Goal: Find specific page/section: Find specific page/section

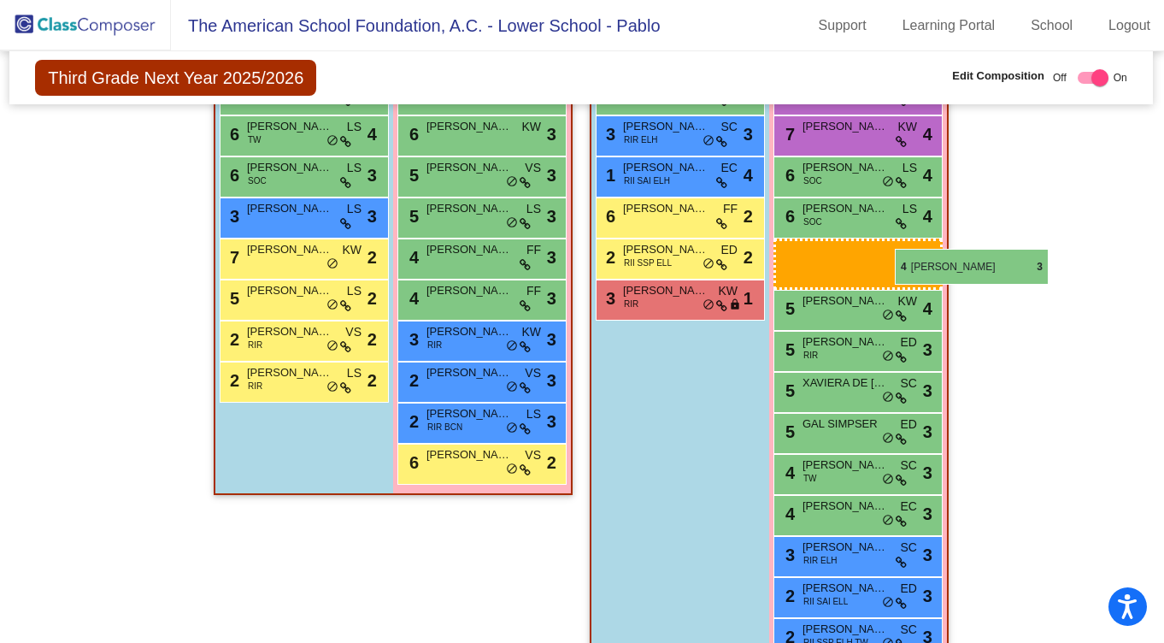
scroll to position [782, 1]
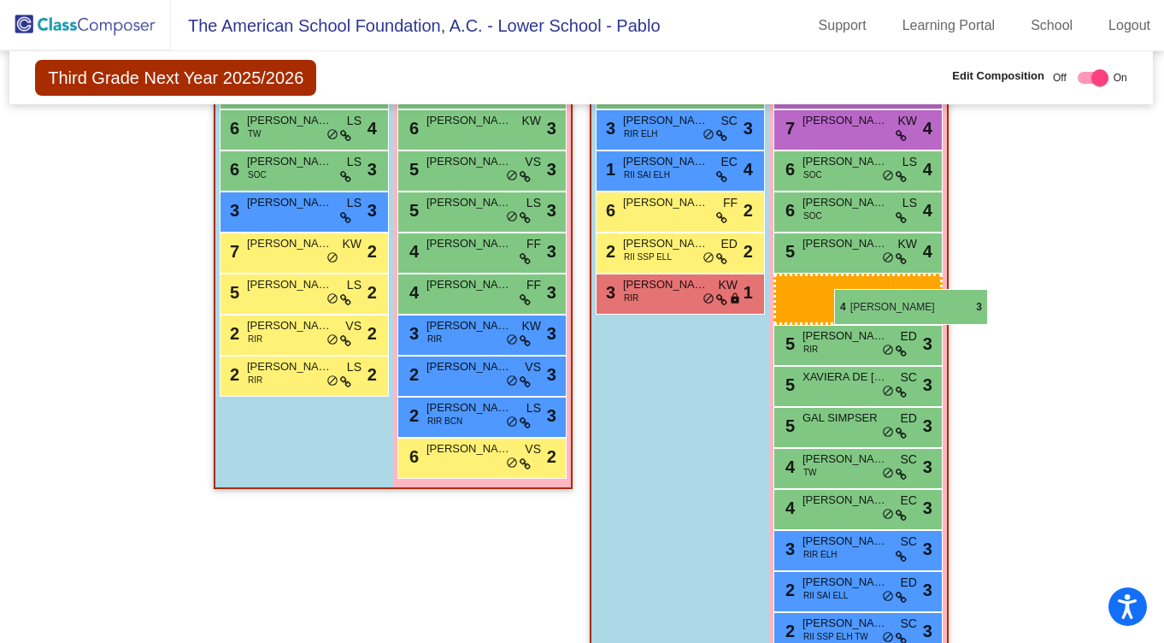
drag, startPoint x: 831, startPoint y: 364, endPoint x: 834, endPoint y: 289, distance: 75.3
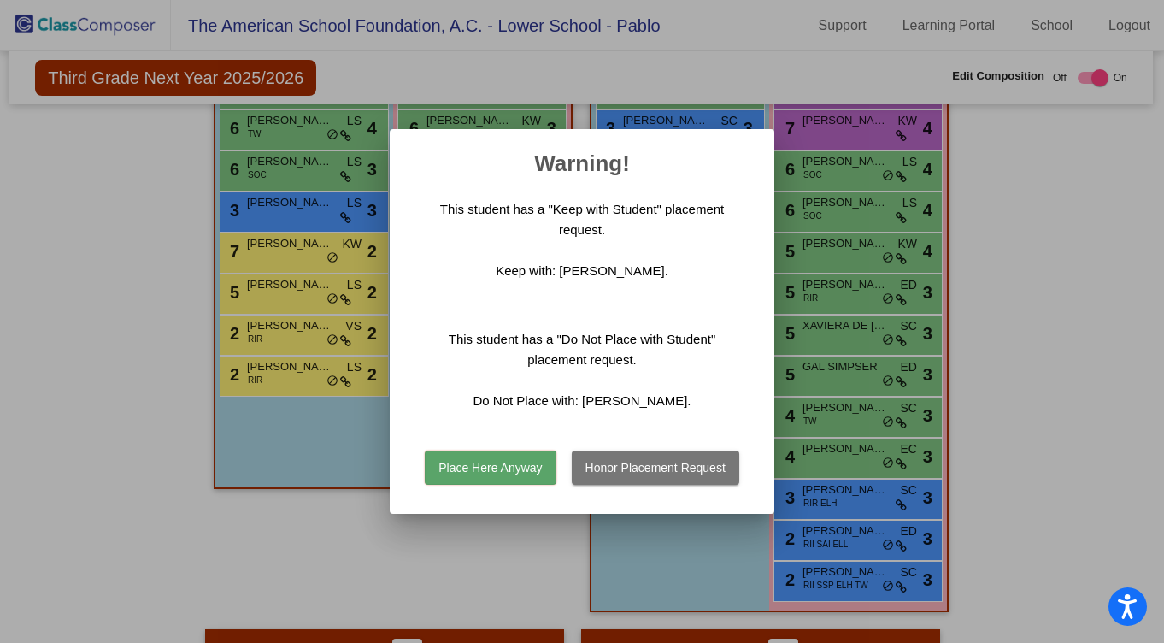
click at [500, 463] on button "Place Here Anyway" at bounding box center [490, 467] width 131 height 34
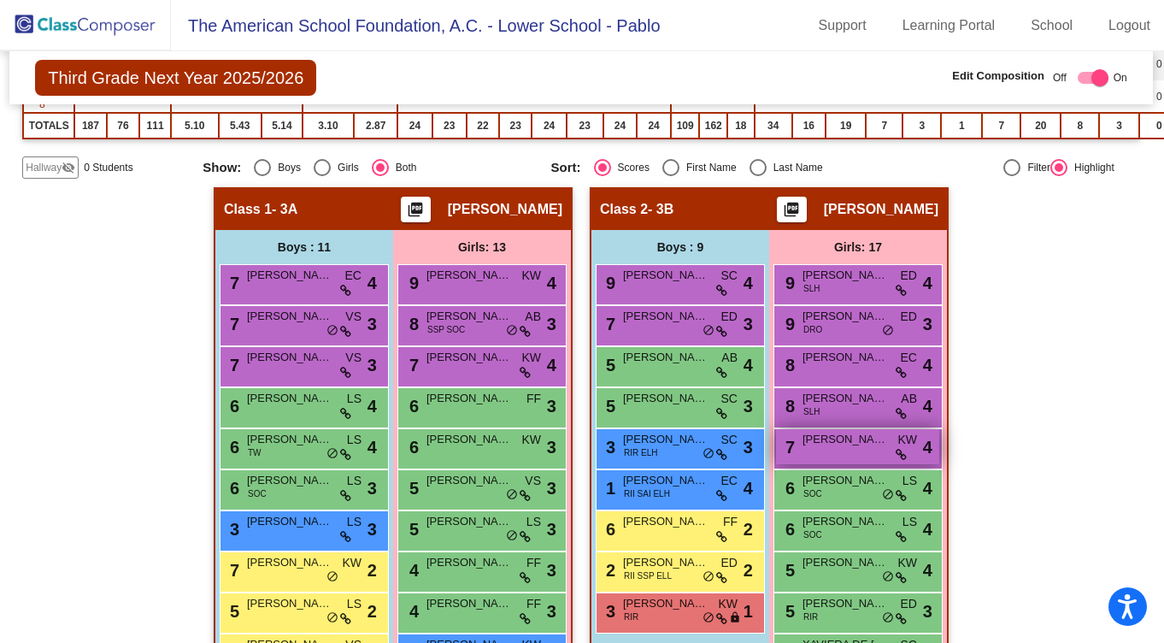
scroll to position [466, 1]
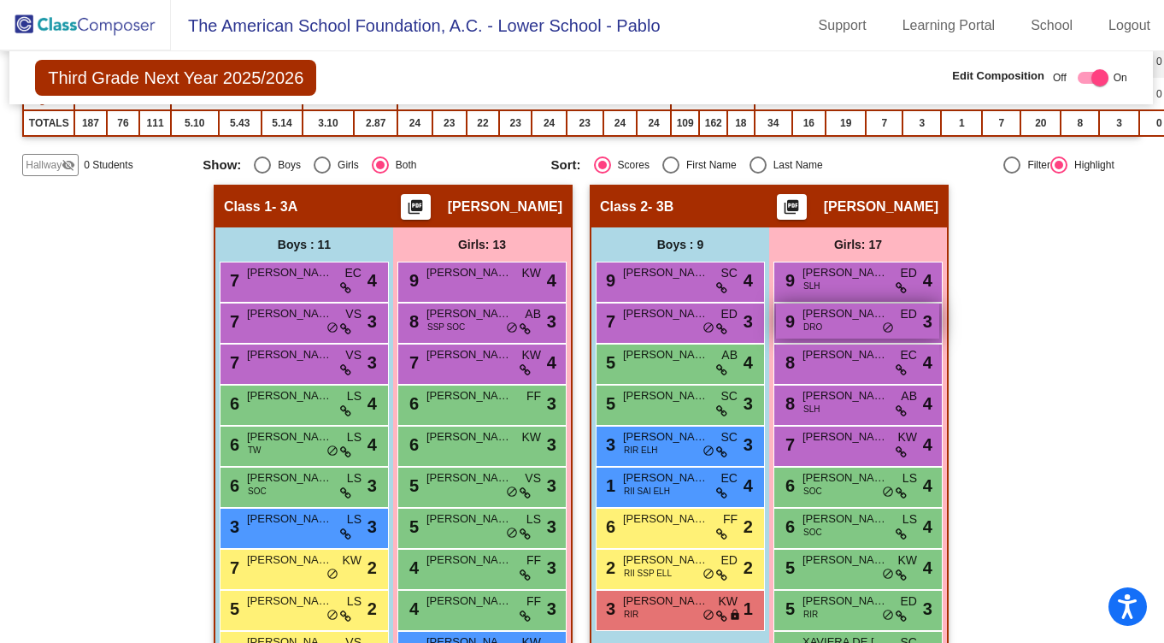
click at [848, 320] on span "[PERSON_NAME]" at bounding box center [844, 313] width 85 height 17
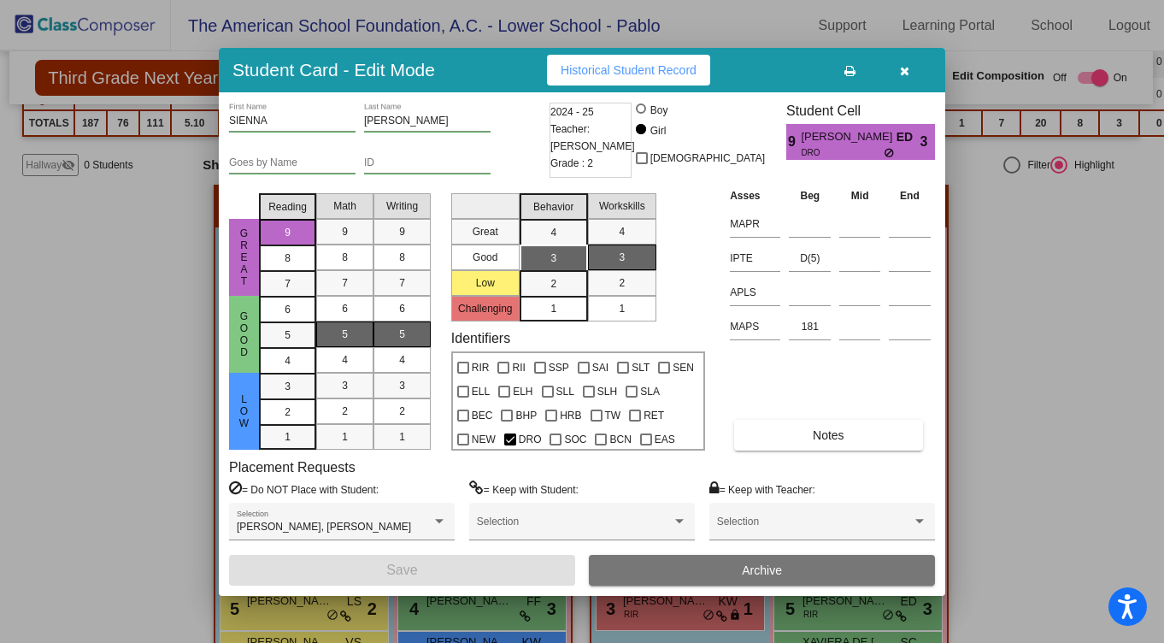
click at [902, 68] on icon "button" at bounding box center [904, 71] width 9 height 12
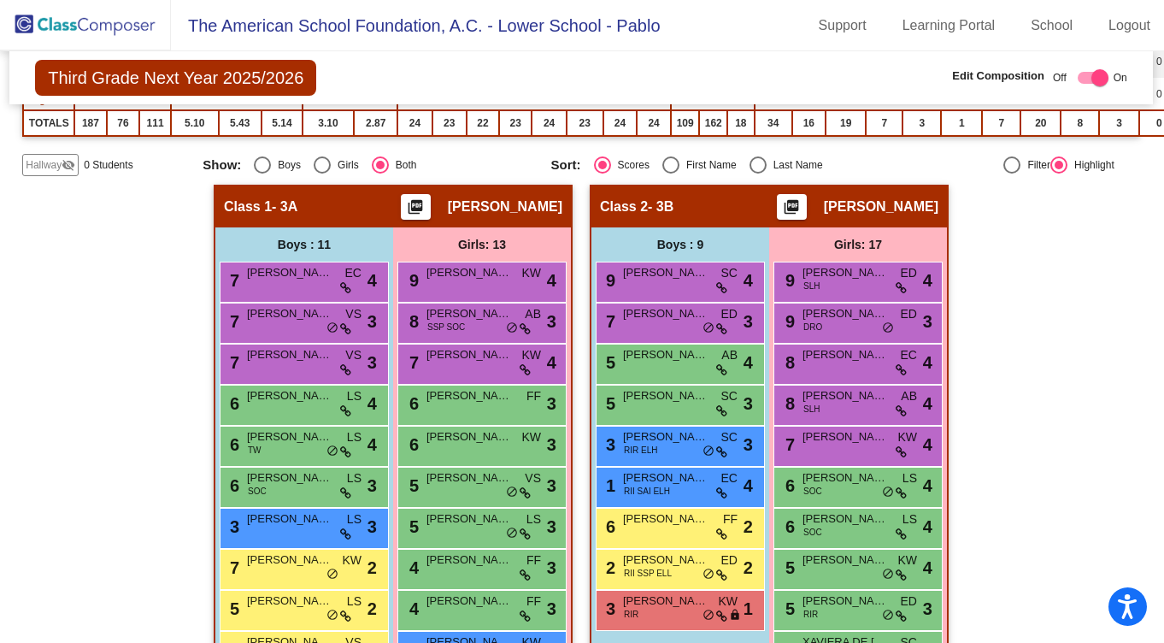
click at [836, 323] on div "9 [PERSON_NAME] DRO ED lock do_not_disturb_alt 3" at bounding box center [857, 320] width 163 height 35
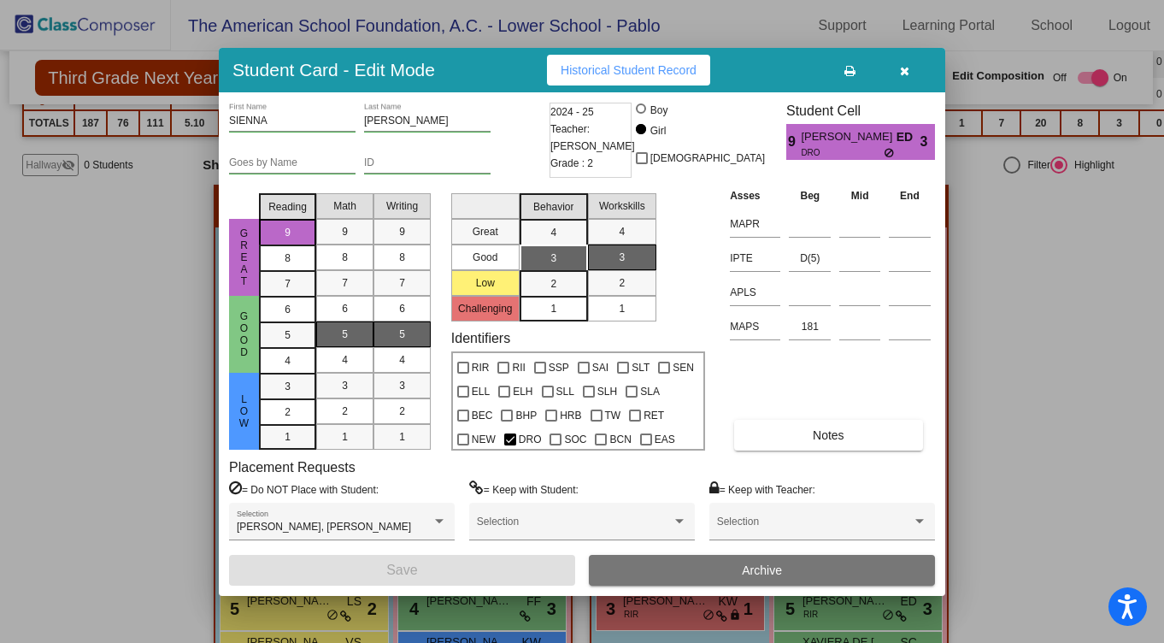
scroll to position [0, 0]
click at [906, 66] on icon "button" at bounding box center [904, 71] width 9 height 12
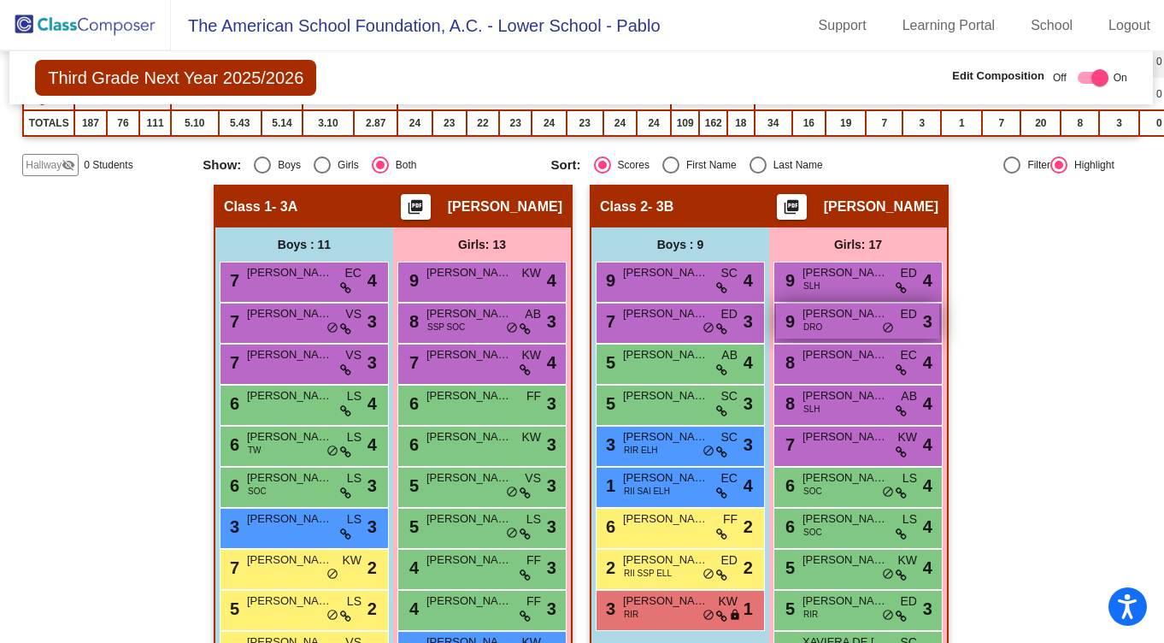
click at [826, 328] on div "9 [PERSON_NAME] DRO ED lock do_not_disturb_alt 3" at bounding box center [857, 320] width 163 height 35
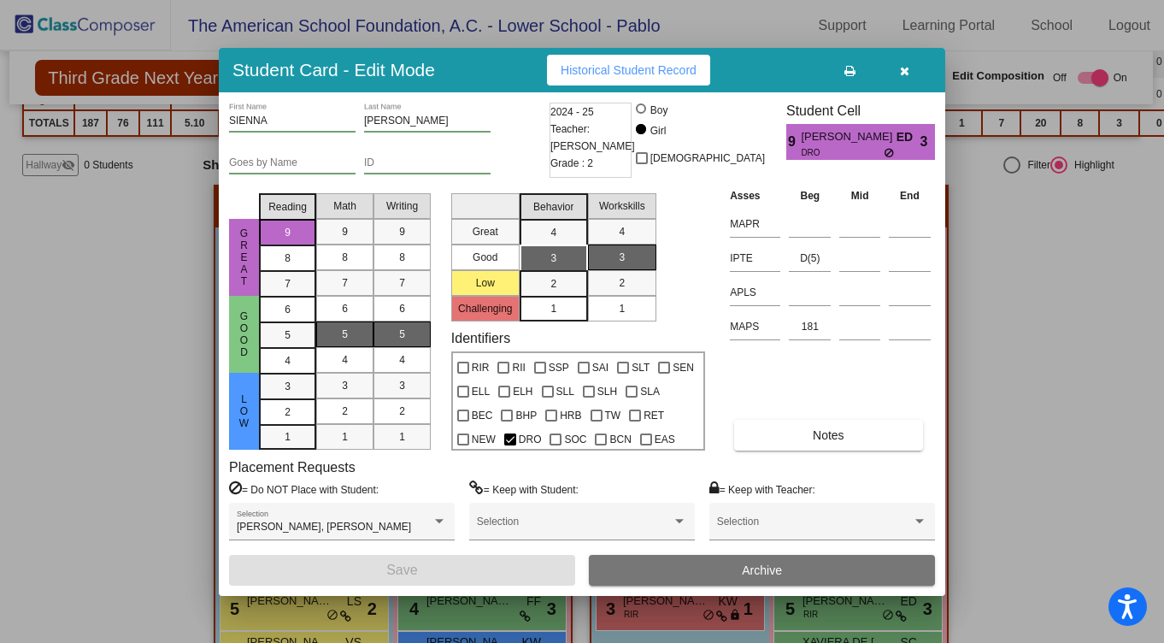
click at [906, 63] on span "button" at bounding box center [904, 70] width 9 height 14
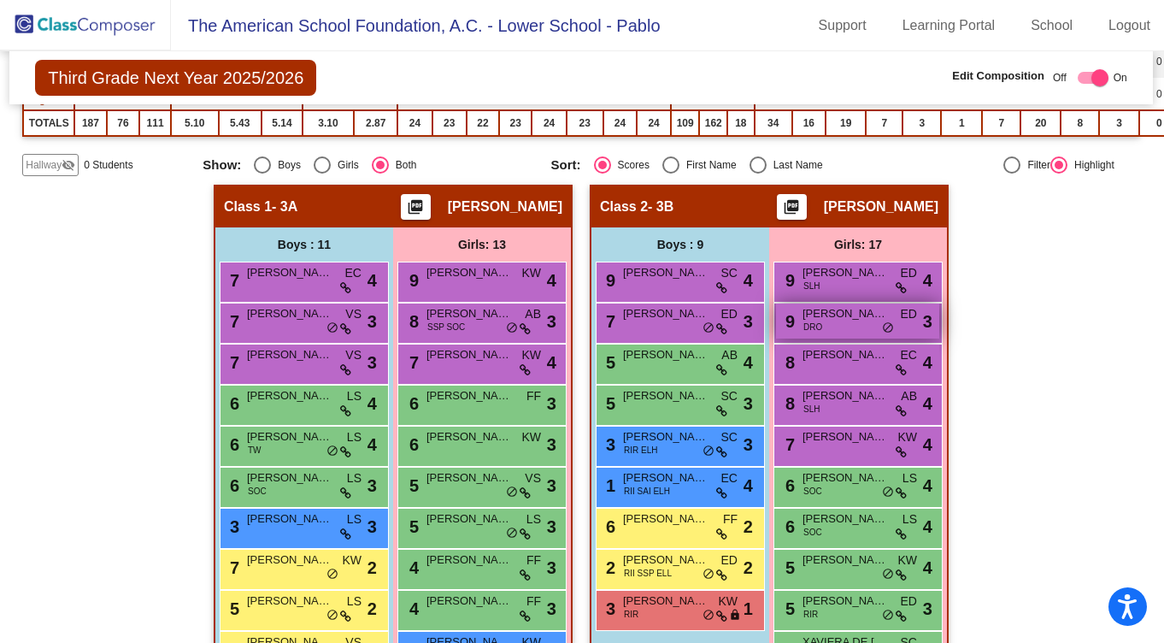
click at [860, 319] on span "[PERSON_NAME]" at bounding box center [844, 313] width 85 height 17
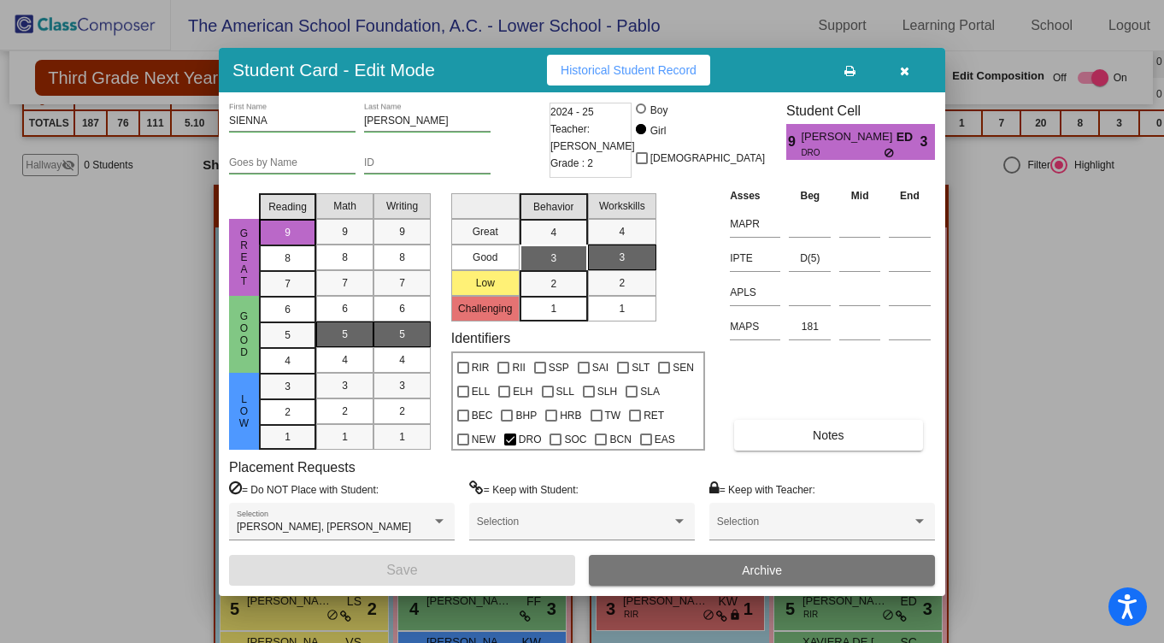
click at [386, 74] on h3 "Student Card - Edit Mode" at bounding box center [333, 69] width 203 height 21
click at [900, 73] on icon "button" at bounding box center [904, 71] width 9 height 12
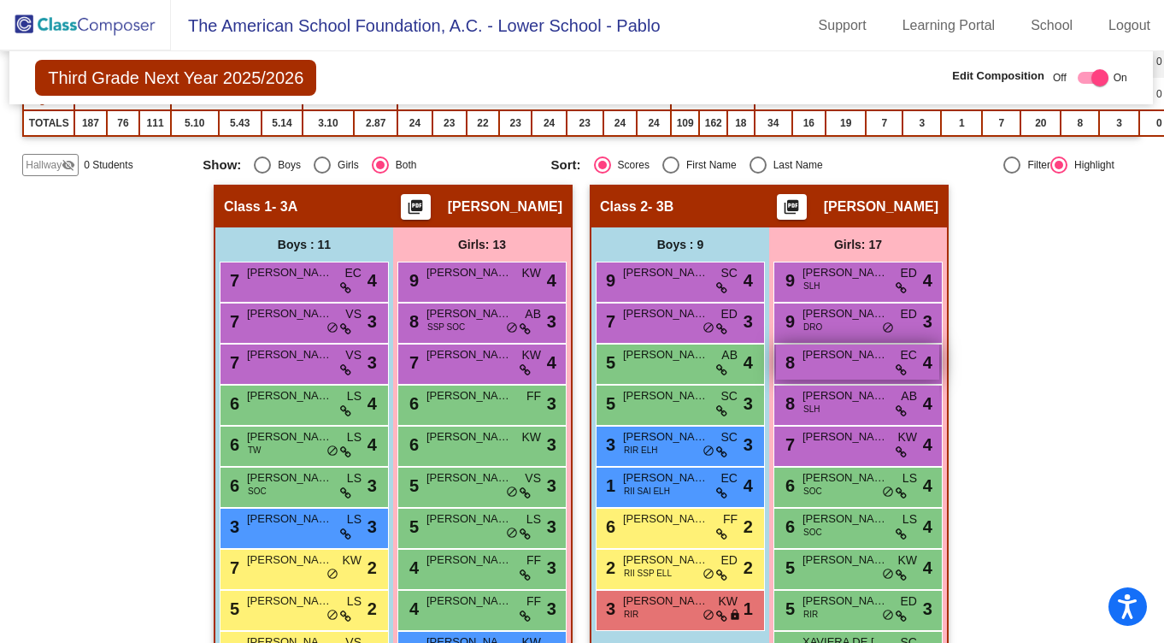
click at [847, 373] on div "8 [PERSON_NAME] EC lock do_not_disturb_alt 4" at bounding box center [857, 361] width 163 height 35
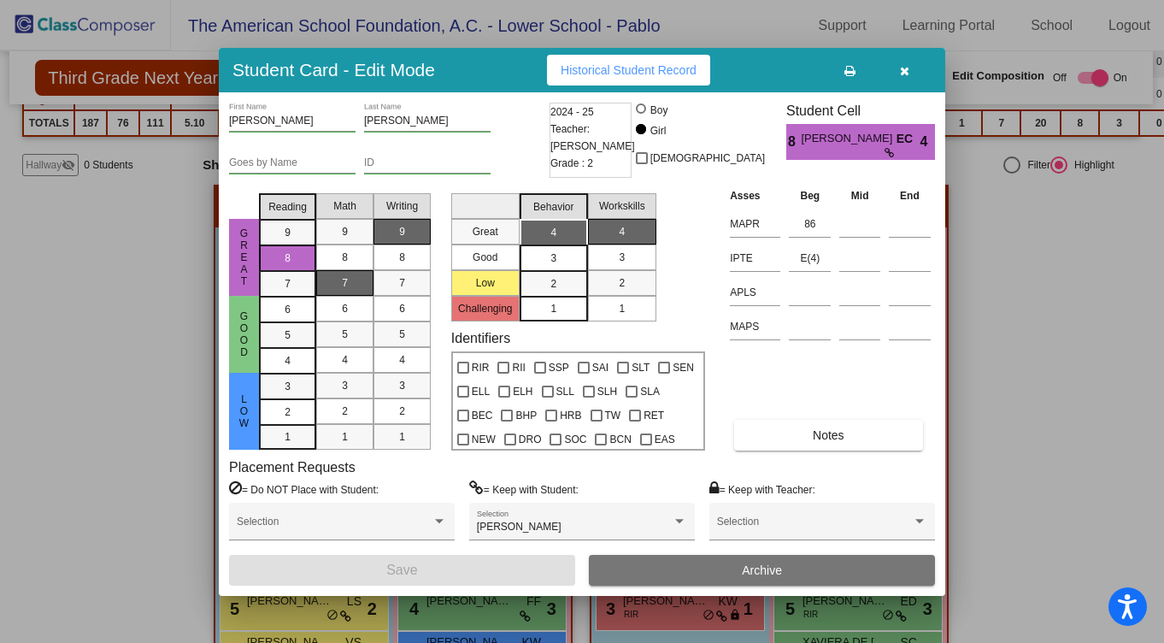
click at [905, 68] on icon "button" at bounding box center [904, 71] width 9 height 12
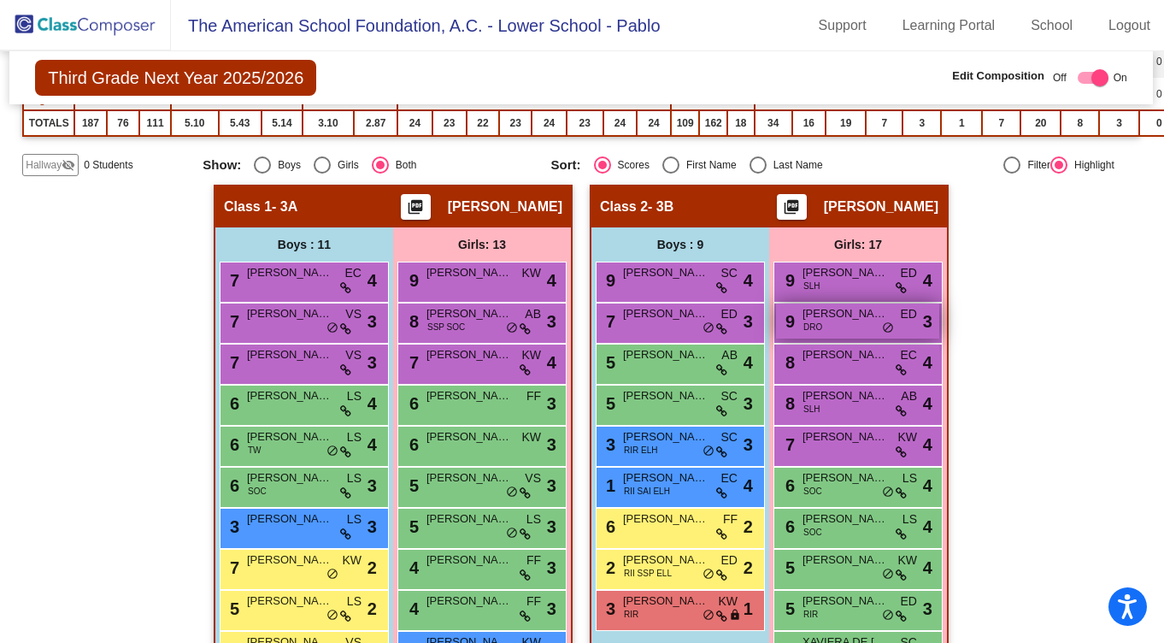
click at [832, 320] on span "[PERSON_NAME]" at bounding box center [844, 313] width 85 height 17
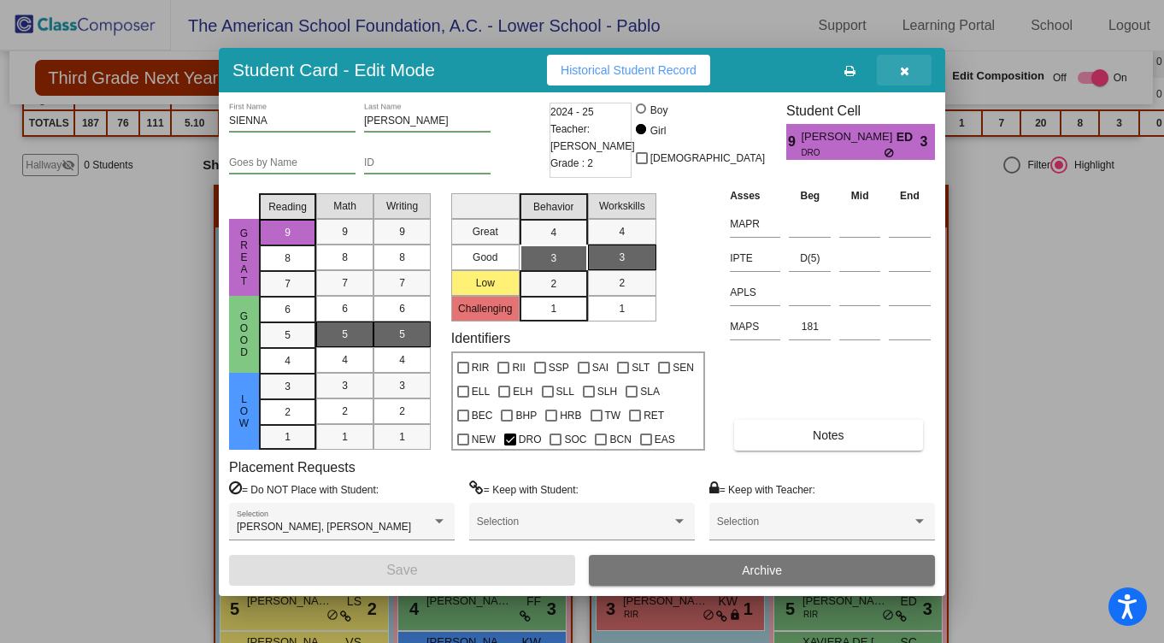
click at [913, 68] on button "button" at bounding box center [904, 70] width 55 height 31
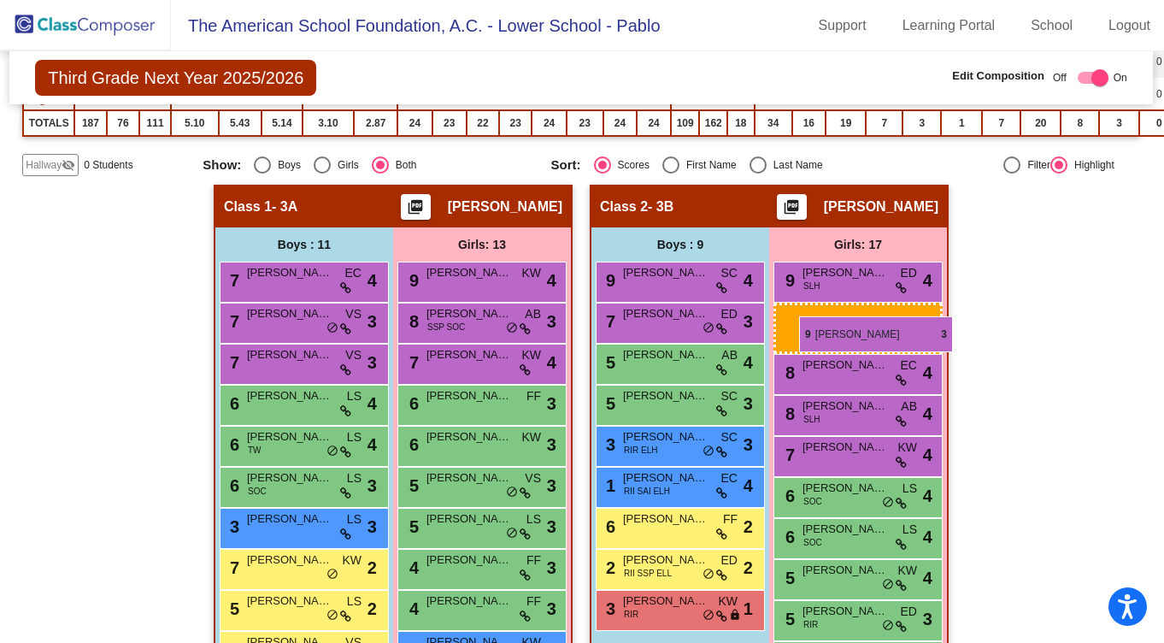
drag, startPoint x: 876, startPoint y: 326, endPoint x: 799, endPoint y: 315, distance: 77.6
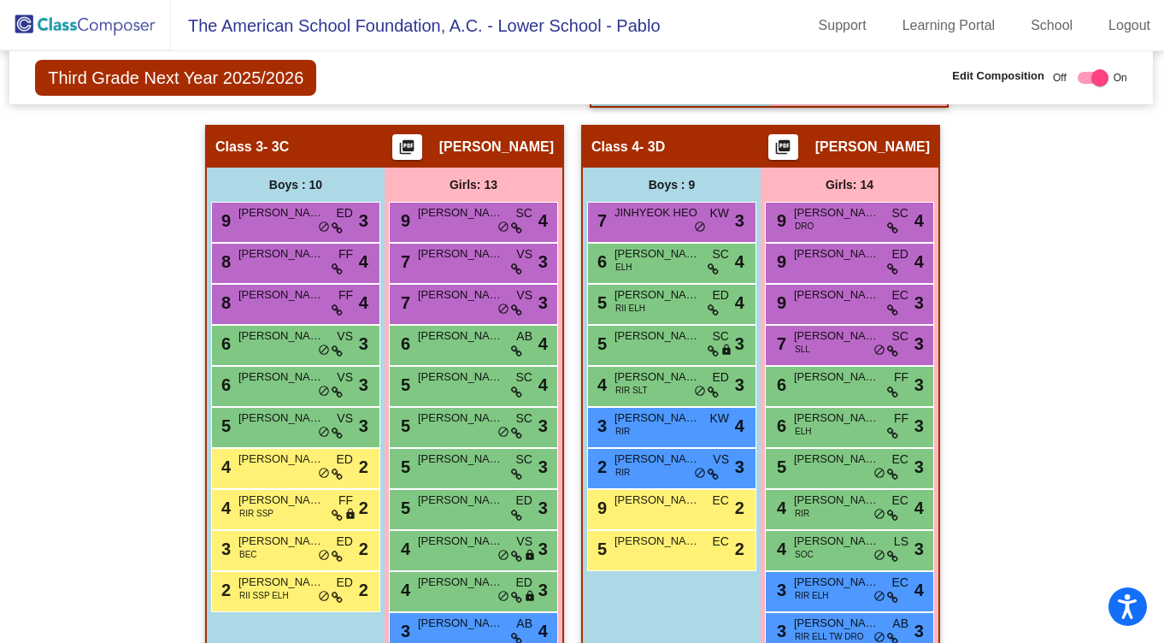
scroll to position [1344, 1]
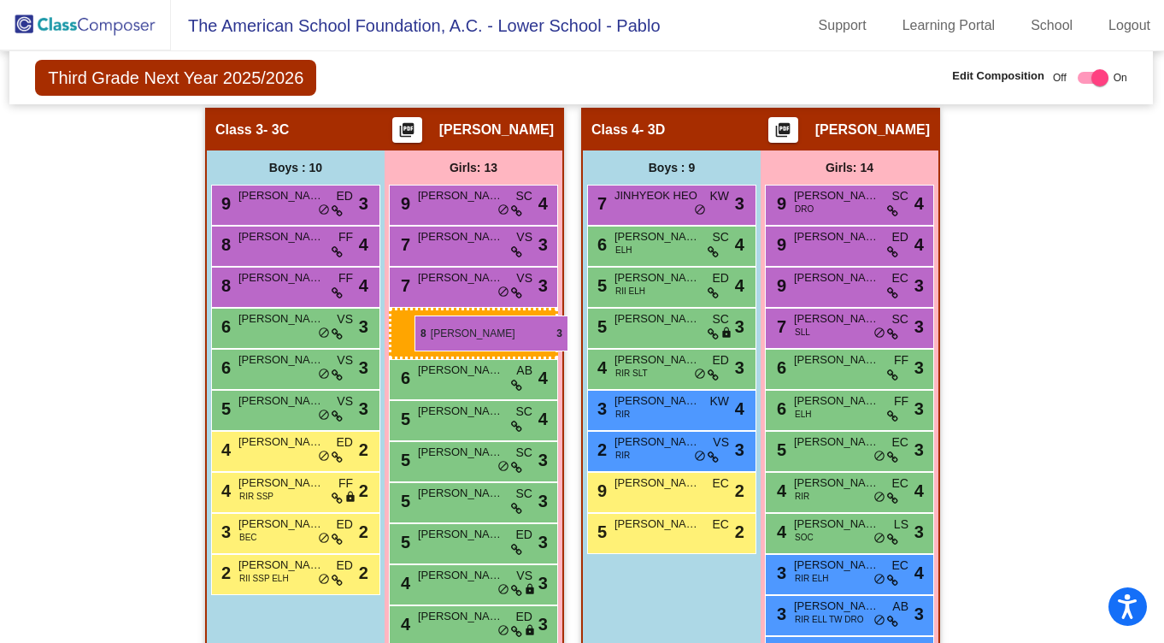
drag, startPoint x: 482, startPoint y: 196, endPoint x: 414, endPoint y: 315, distance: 137.4
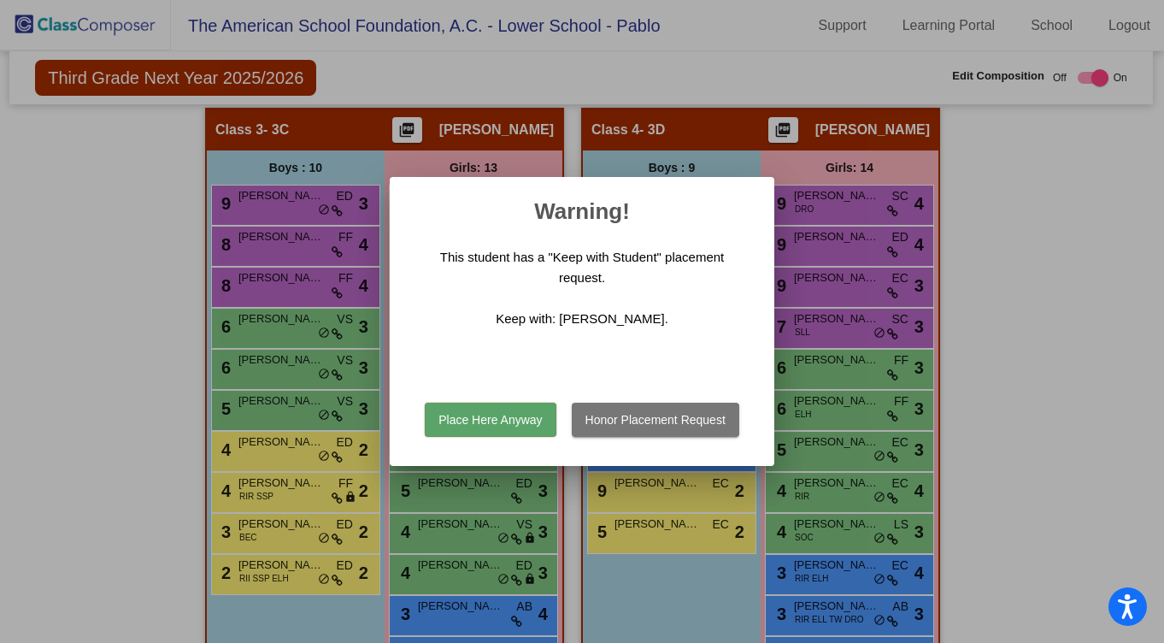
click at [470, 420] on button "Place Here Anyway" at bounding box center [490, 419] width 131 height 34
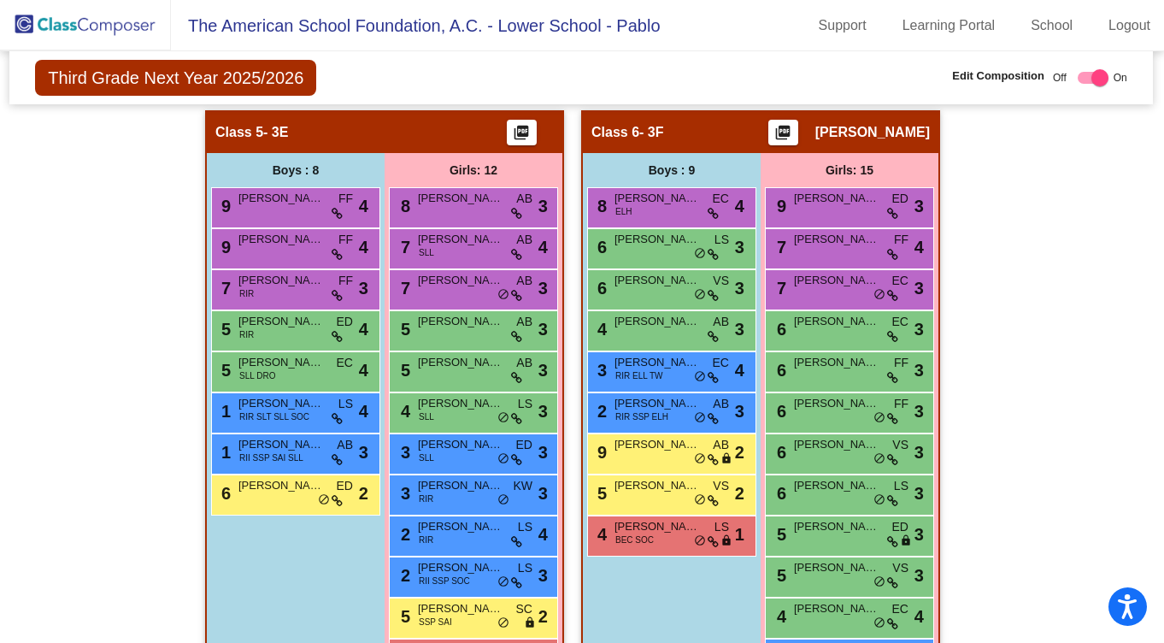
scroll to position [2020, 1]
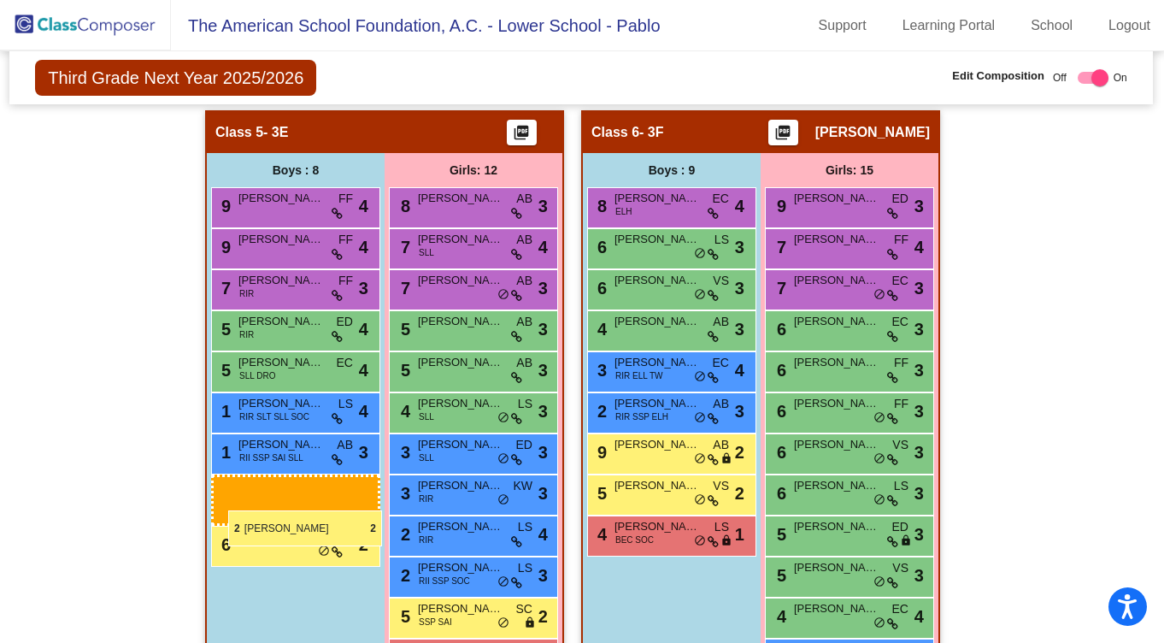
drag, startPoint x: 284, startPoint y: 326, endPoint x: 228, endPoint y: 510, distance: 191.9
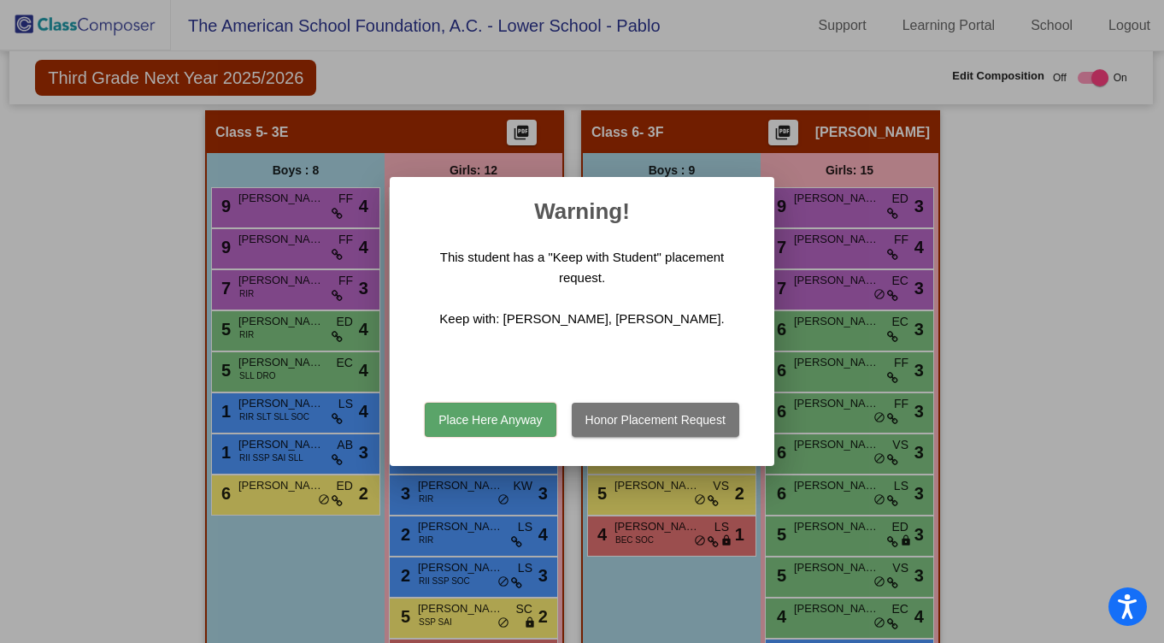
click at [499, 420] on button "Place Here Anyway" at bounding box center [490, 419] width 131 height 34
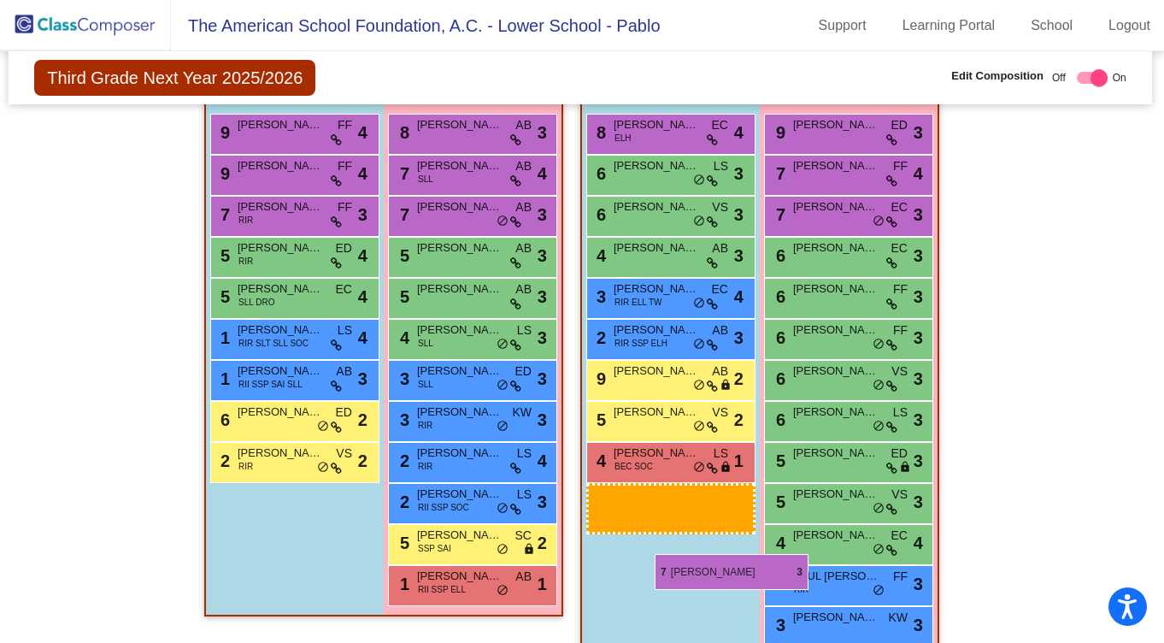
scroll to position [2094, 2]
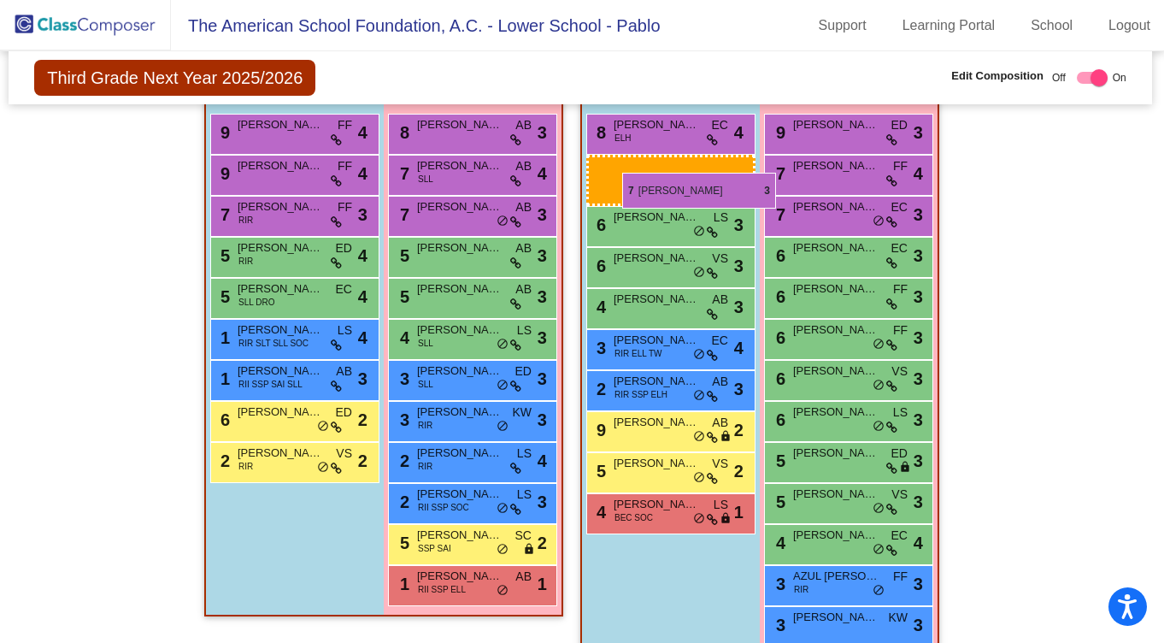
drag, startPoint x: 679, startPoint y: 175, endPoint x: 622, endPoint y: 173, distance: 57.3
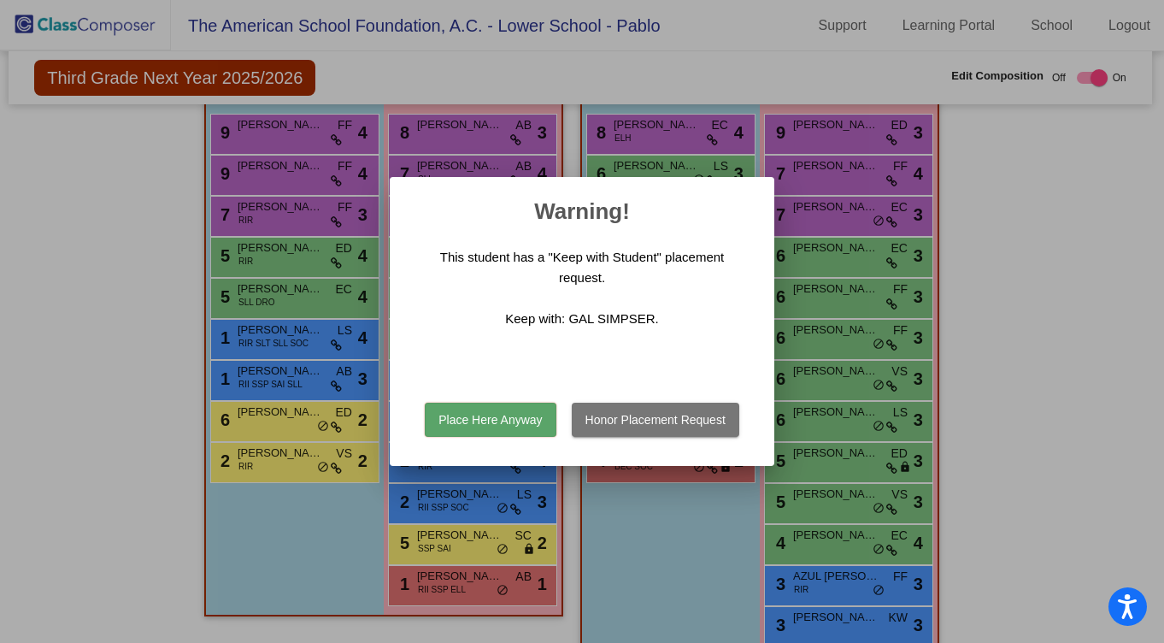
click at [510, 424] on button "Place Here Anyway" at bounding box center [490, 419] width 131 height 34
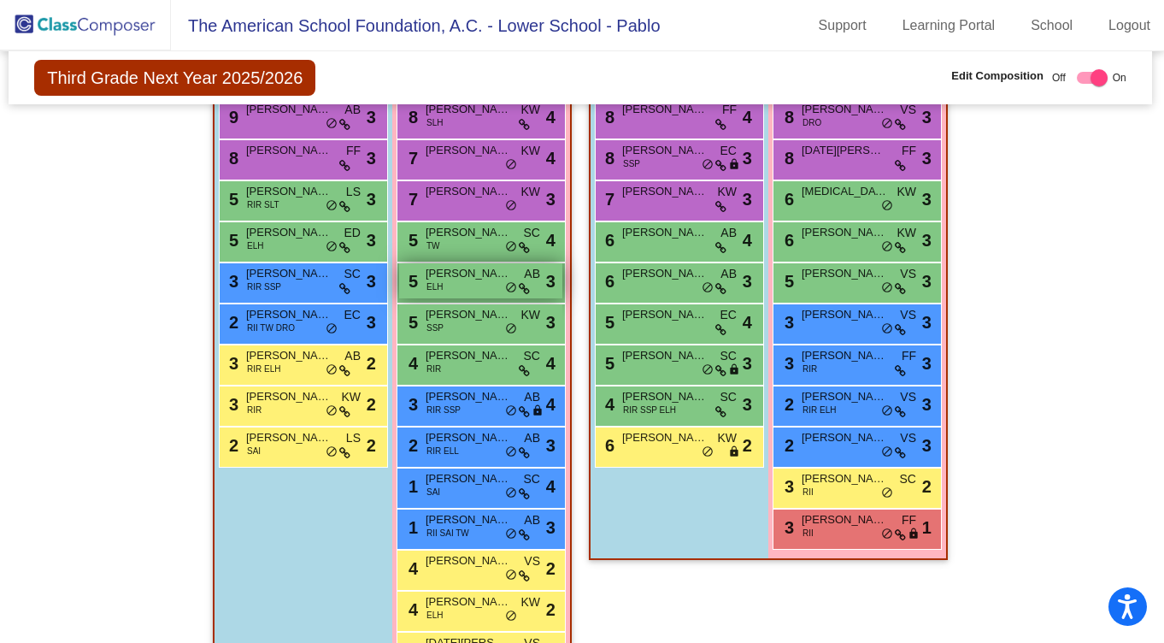
scroll to position [2887, 2]
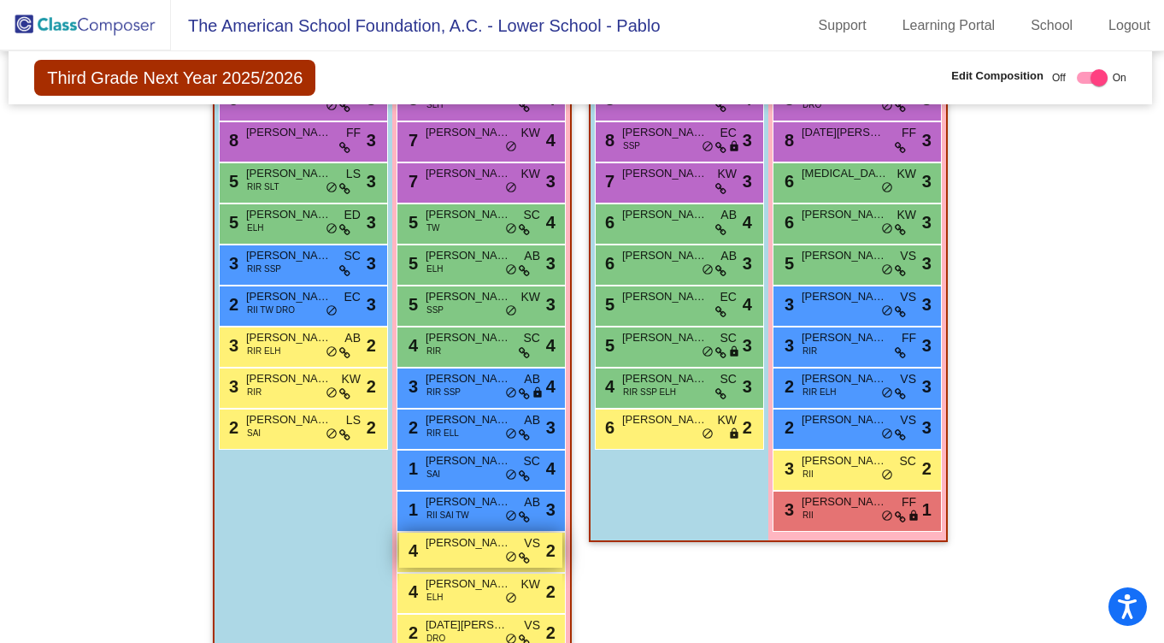
click at [467, 559] on div "4 [PERSON_NAME] VS lock do_not_disturb_alt 2" at bounding box center [480, 549] width 163 height 35
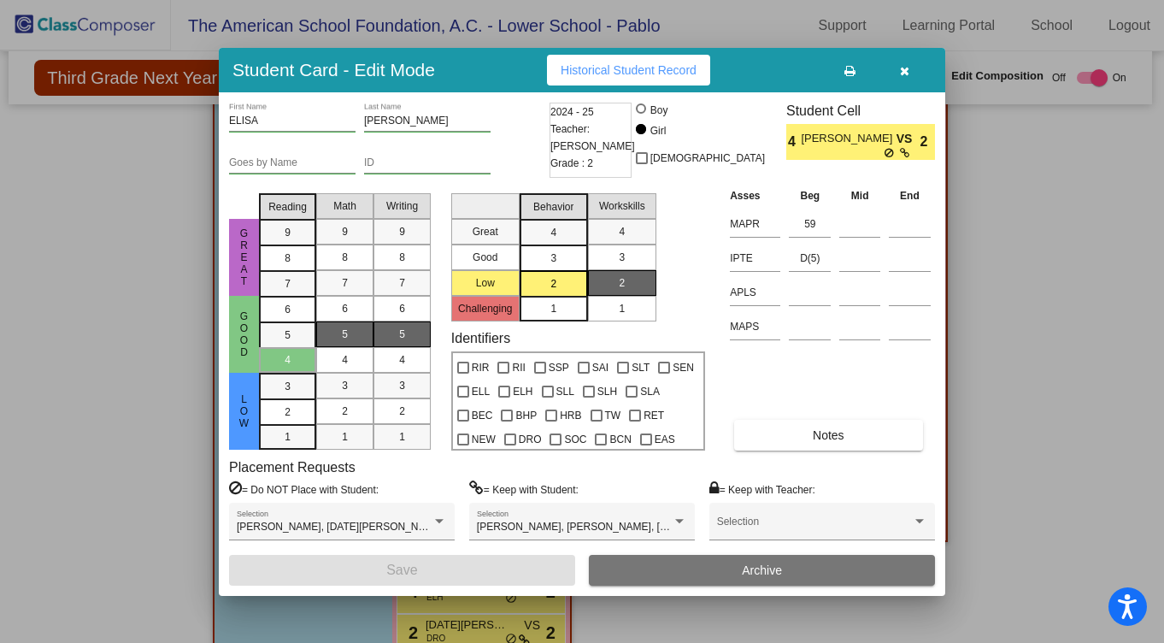
click at [902, 73] on icon "button" at bounding box center [904, 71] width 9 height 12
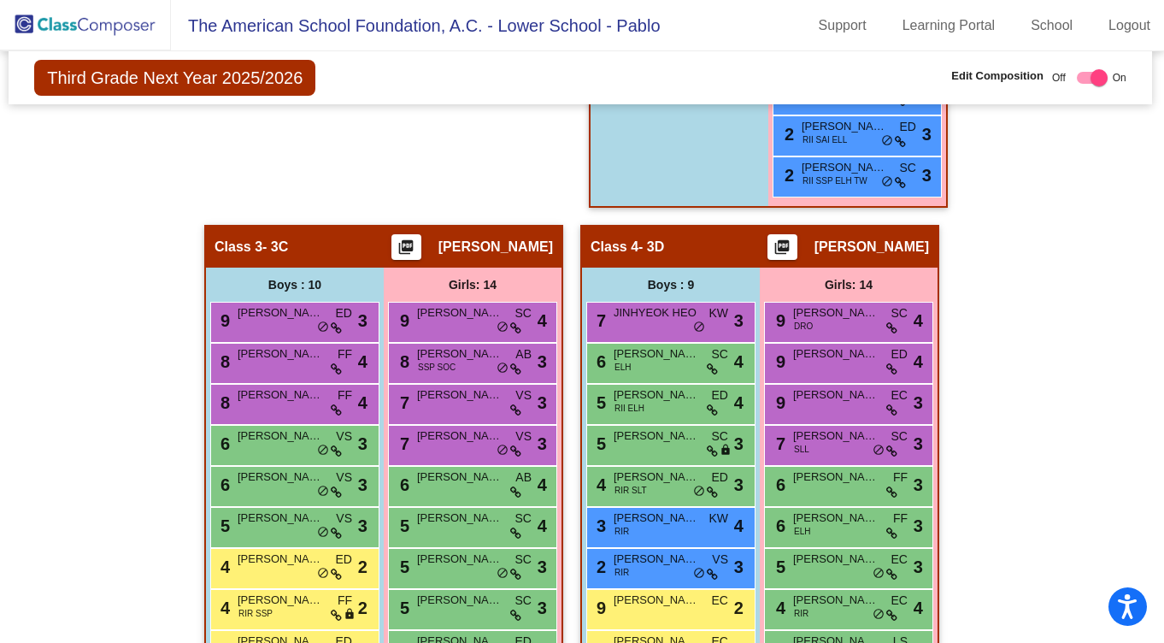
scroll to position [1189, 2]
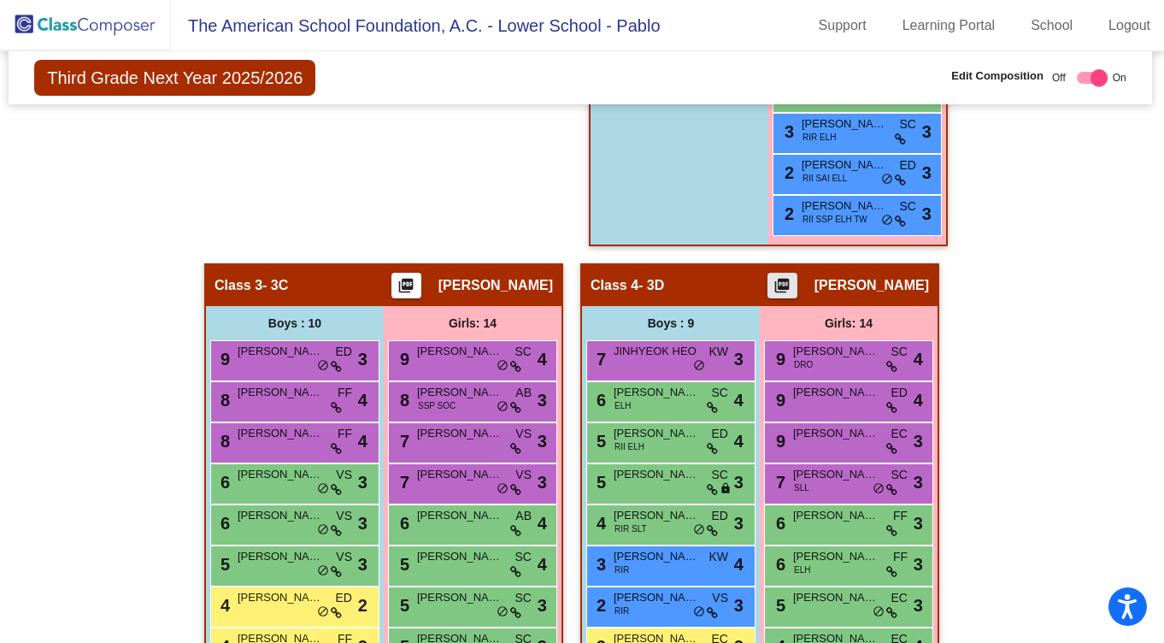
click at [789, 282] on mat-icon "picture_as_pdf" at bounding box center [782, 289] width 21 height 24
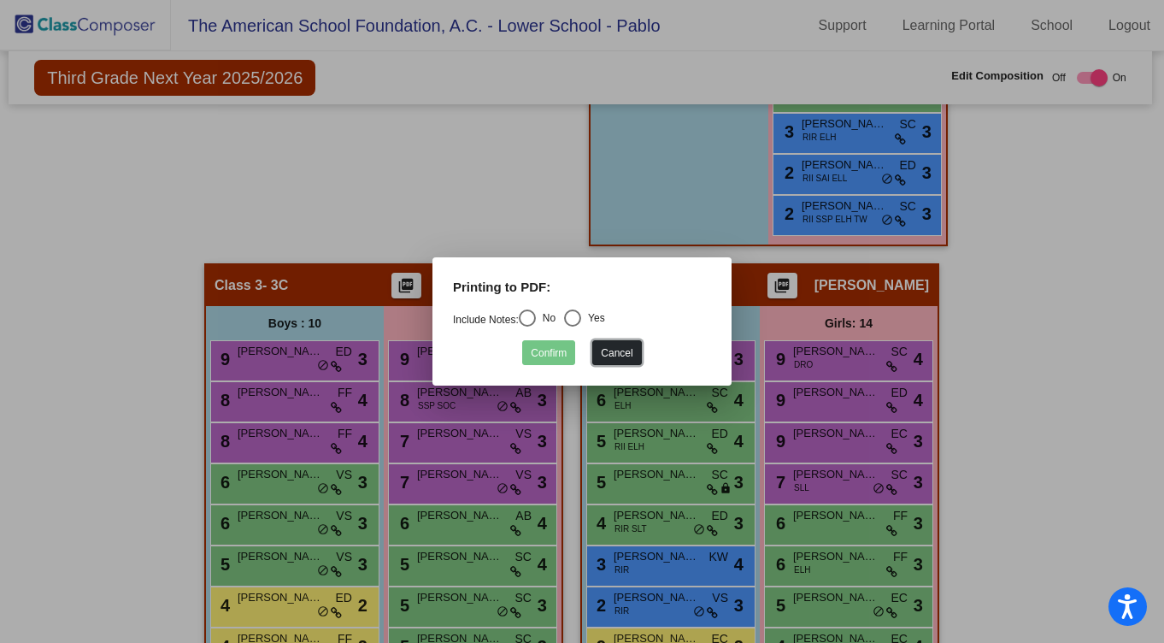
click at [628, 356] on button "Cancel" at bounding box center [616, 352] width 49 height 25
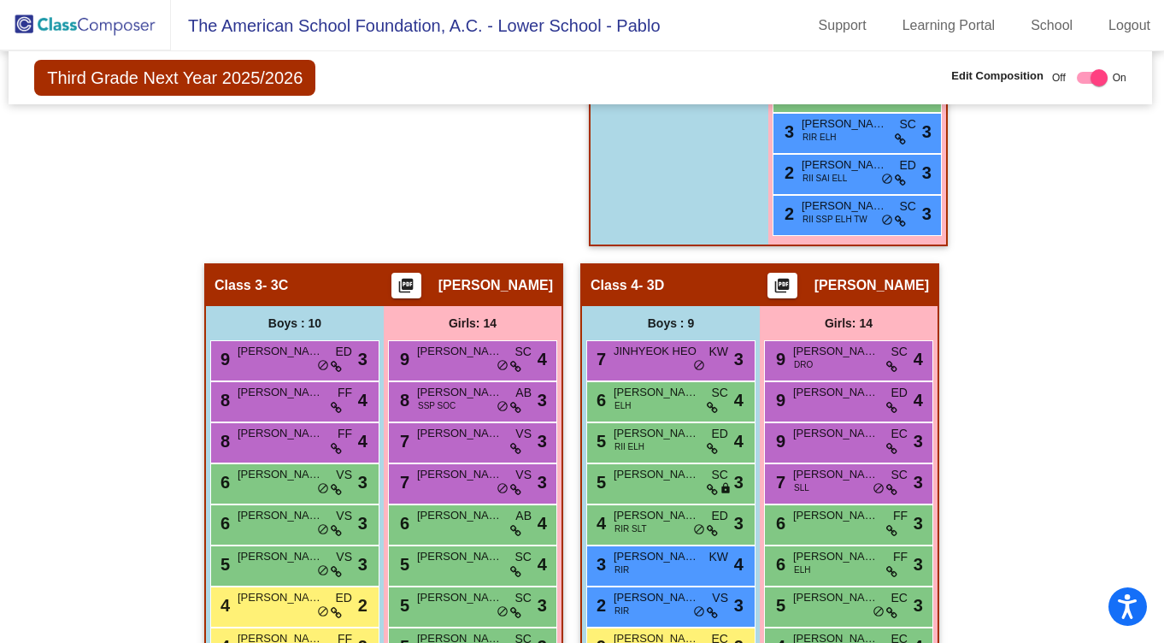
click at [880, 287] on span "[PERSON_NAME]" at bounding box center [871, 285] width 115 height 17
click at [879, 286] on span "[PERSON_NAME]" at bounding box center [871, 285] width 115 height 17
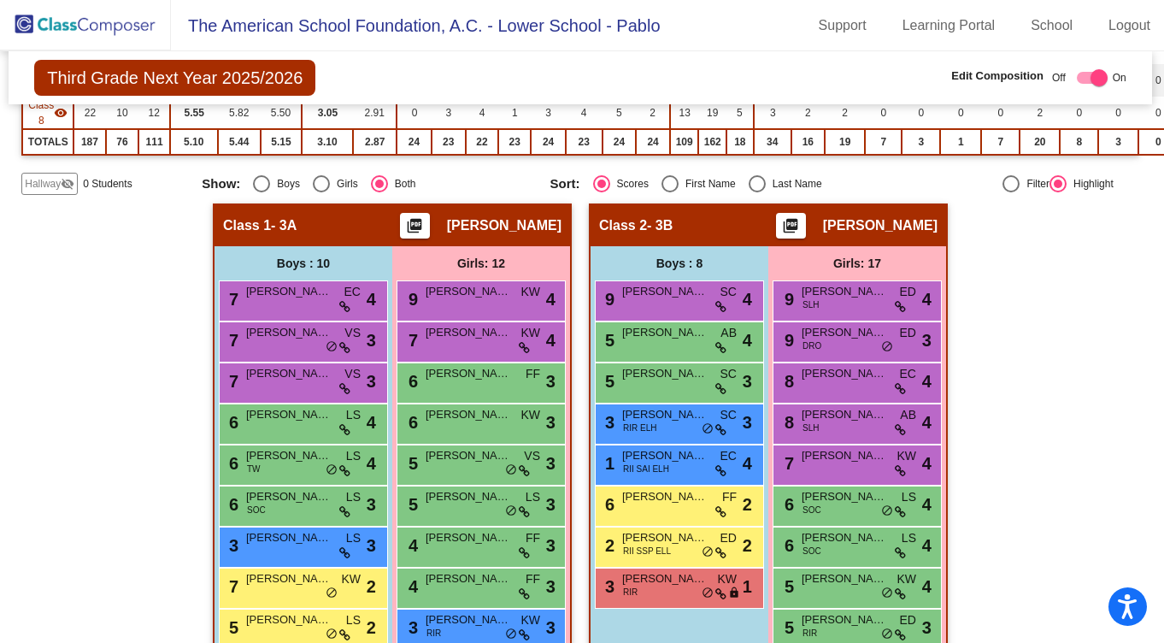
scroll to position [0, 2]
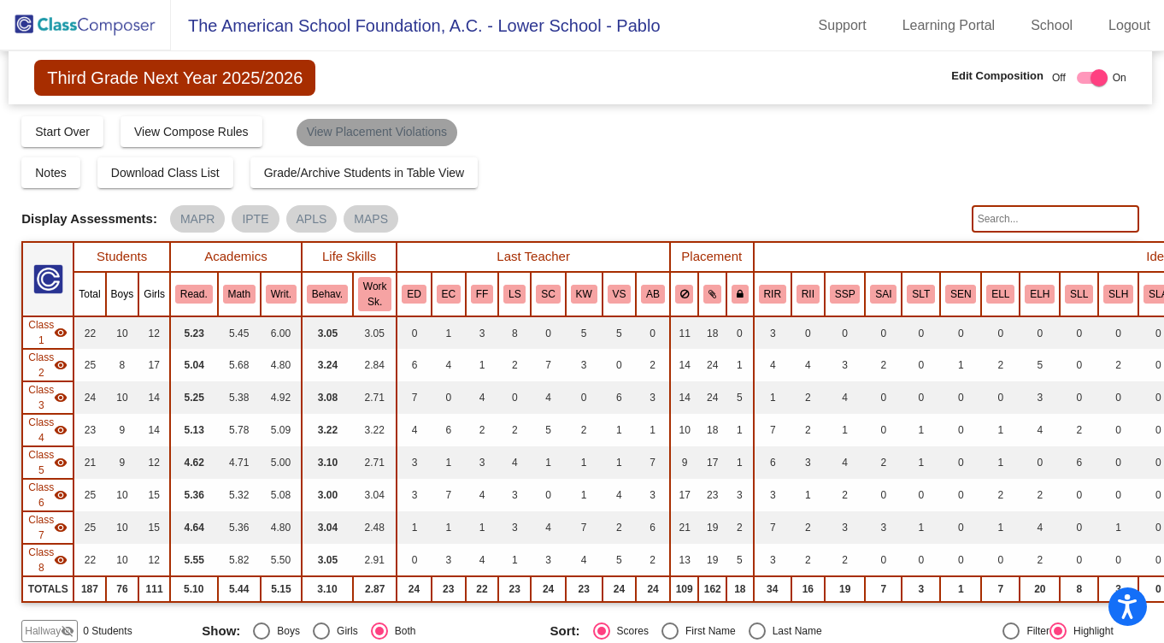
click at [414, 135] on mat-chip "View Placement Violations" at bounding box center [377, 132] width 161 height 27
click at [368, 133] on mat-chip "View Placement Violations" at bounding box center [377, 132] width 161 height 27
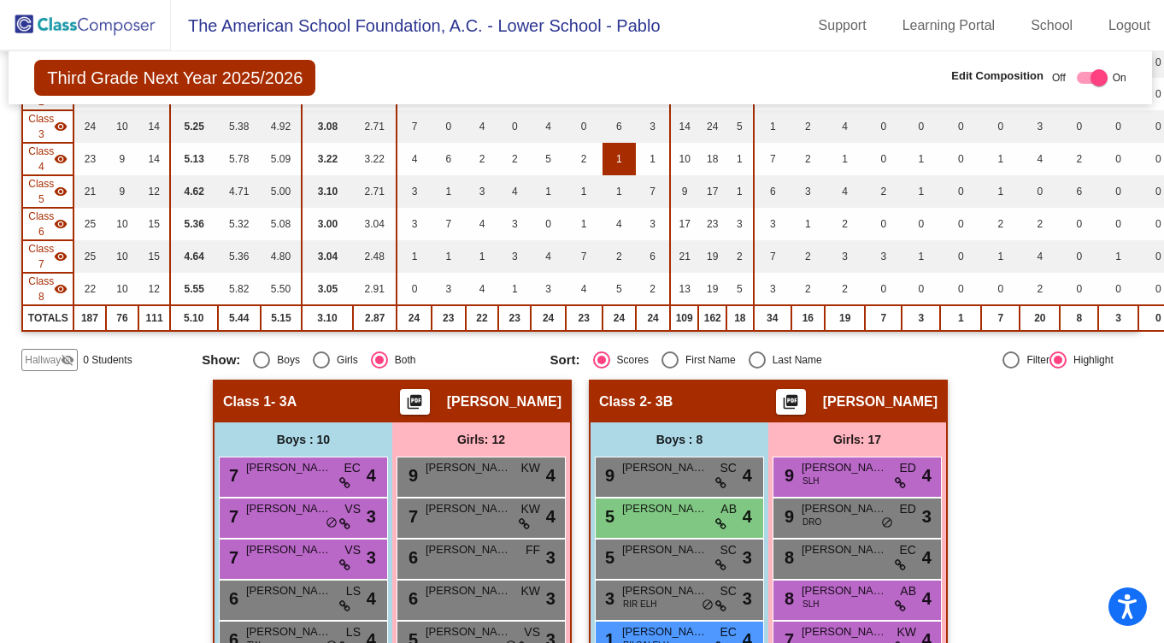
scroll to position [309, 2]
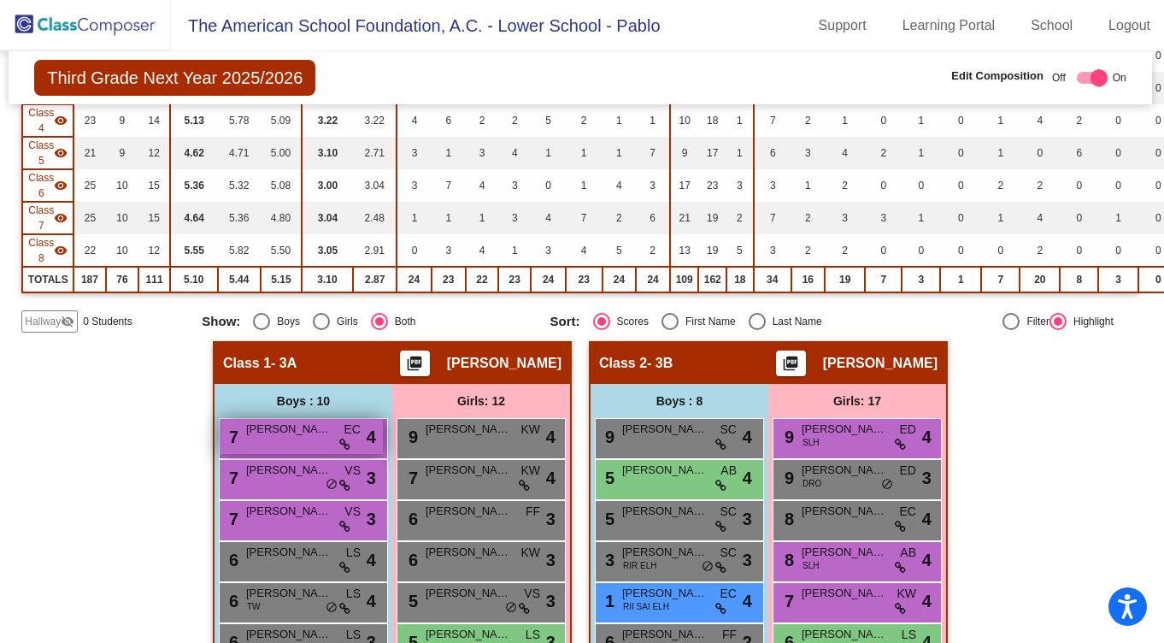
click at [347, 430] on span "EC" at bounding box center [352, 429] width 16 height 18
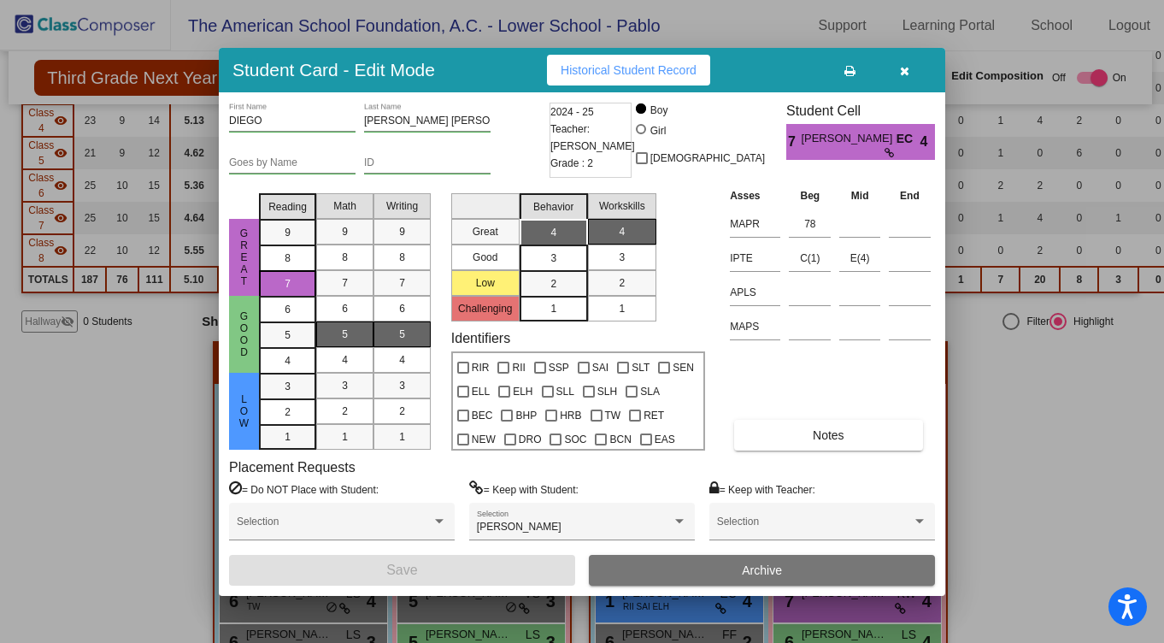
click at [902, 70] on icon "button" at bounding box center [904, 71] width 9 height 12
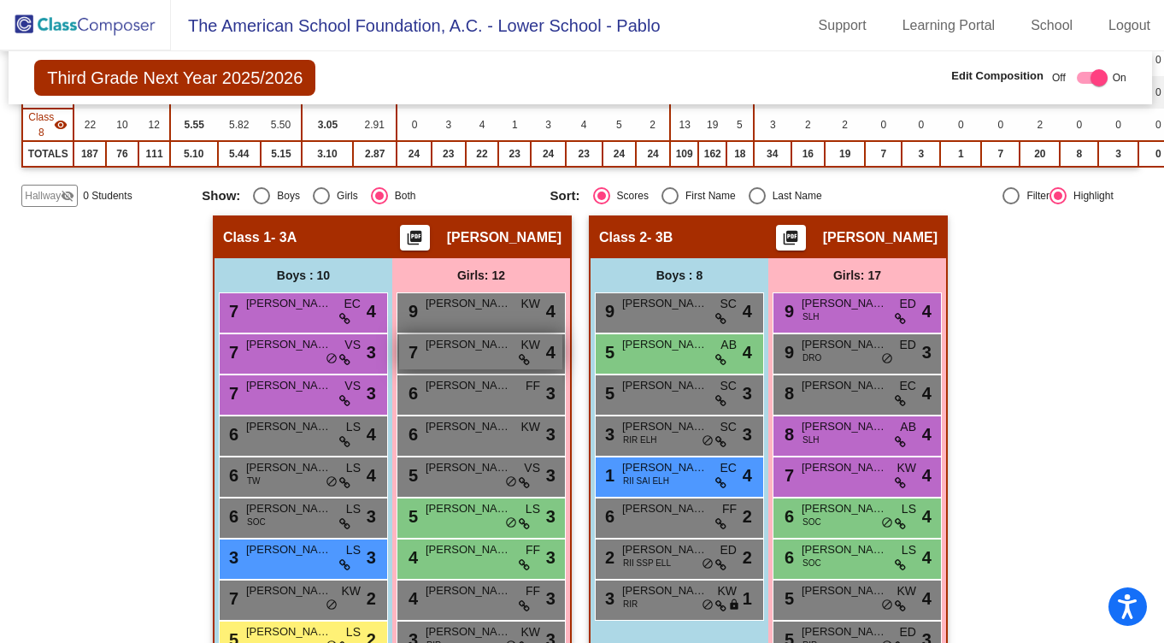
scroll to position [447, 2]
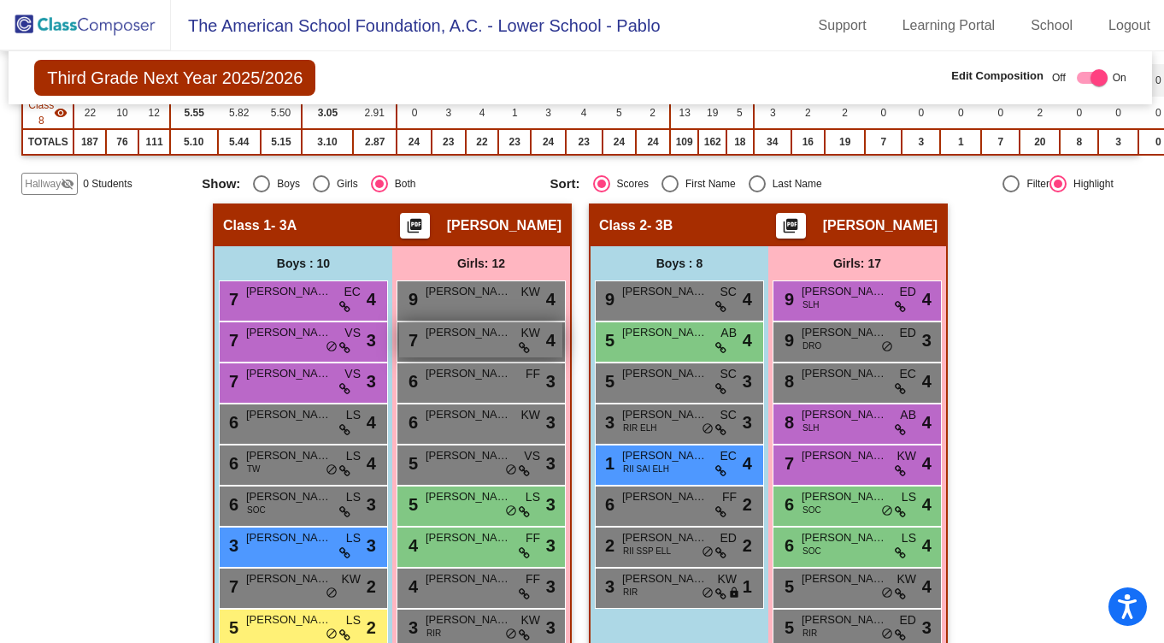
click at [495, 333] on span "[PERSON_NAME]" at bounding box center [468, 332] width 85 height 17
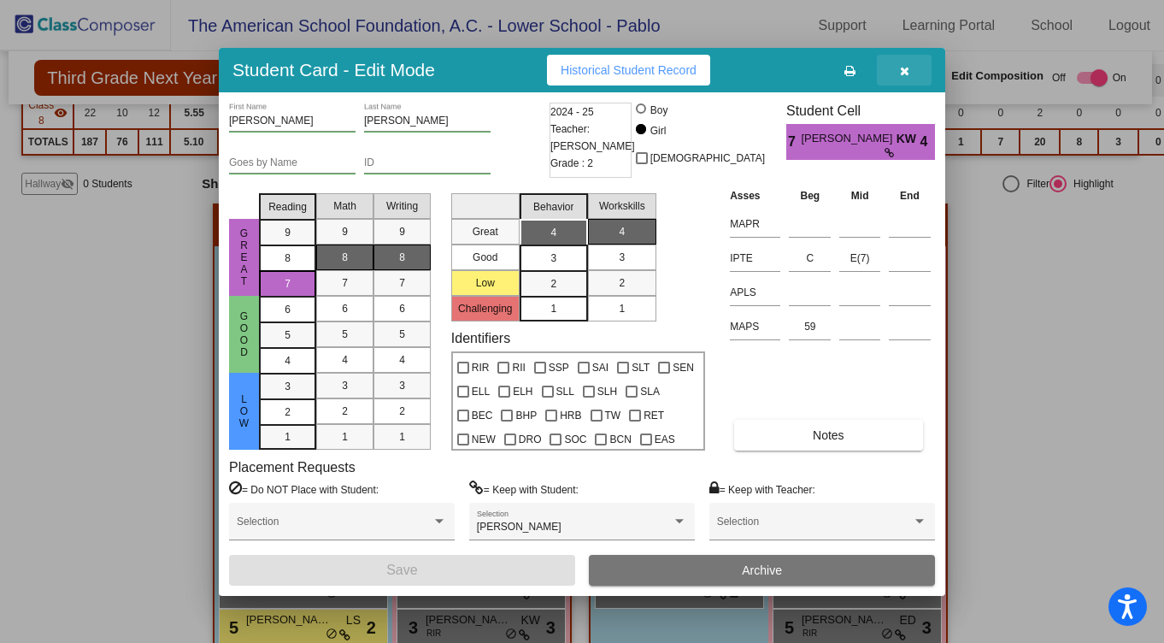
click at [907, 67] on icon "button" at bounding box center [904, 71] width 9 height 12
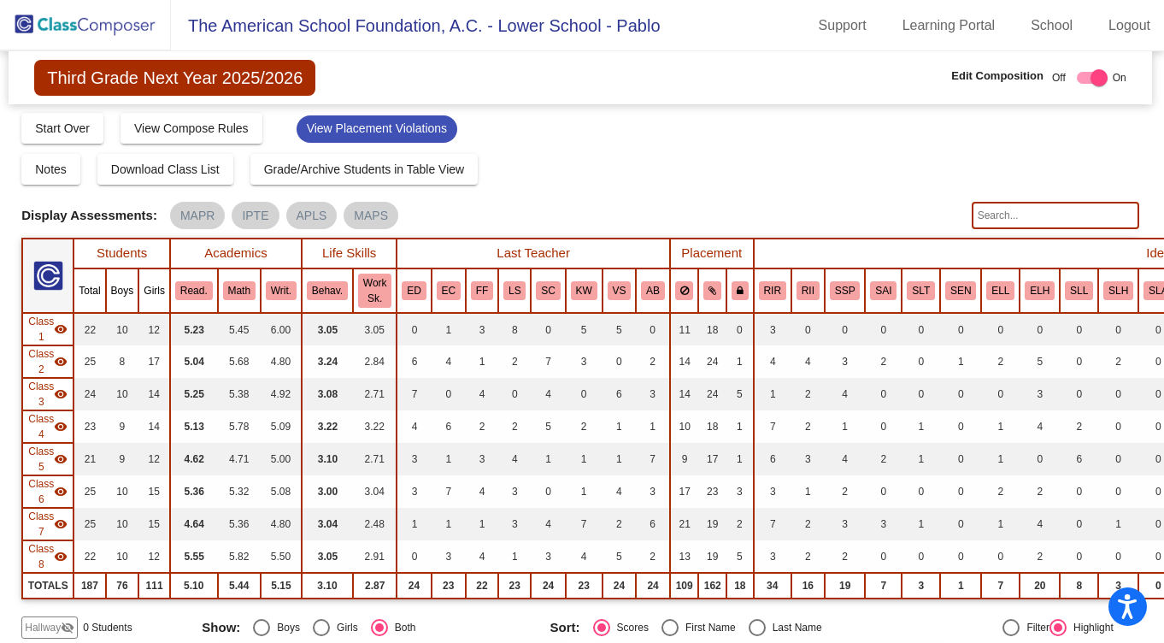
scroll to position [0, 2]
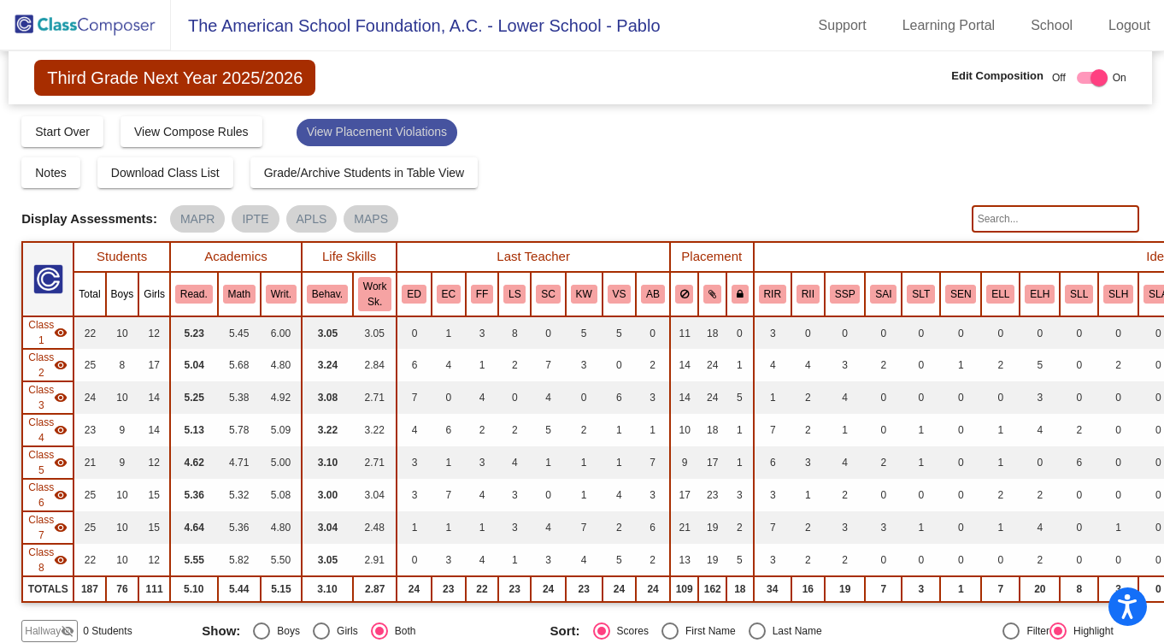
click at [418, 130] on mat-chip "View Placement Violations" at bounding box center [377, 132] width 161 height 27
click at [1080, 78] on div at bounding box center [1092, 78] width 31 height 12
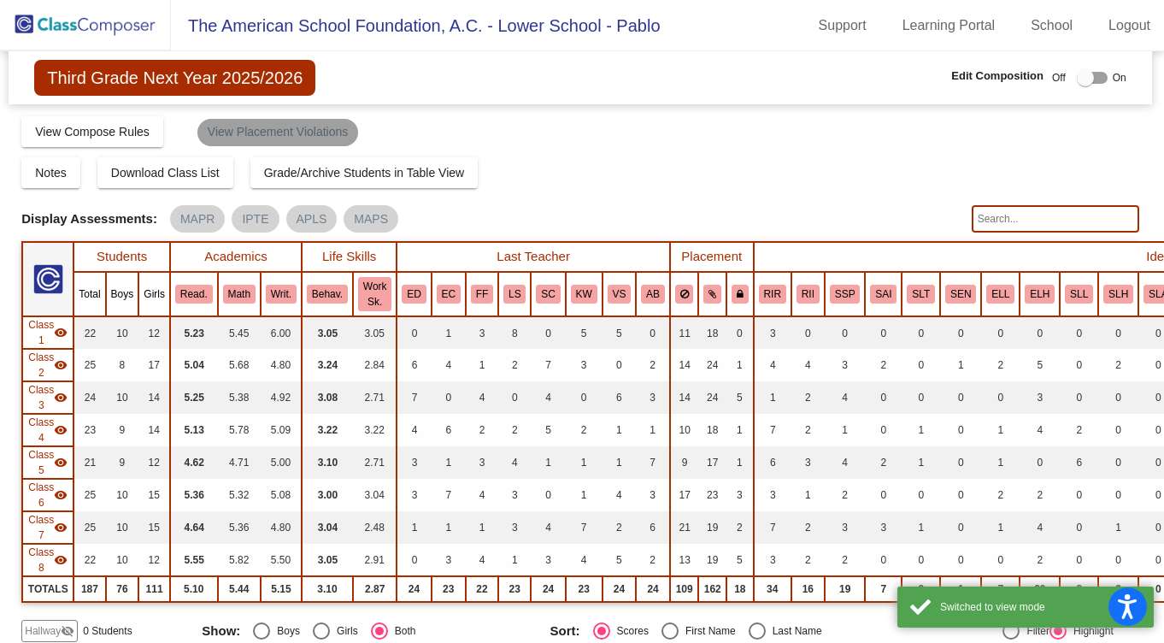
click at [279, 136] on mat-chip "View Placement Violations" at bounding box center [277, 132] width 161 height 27
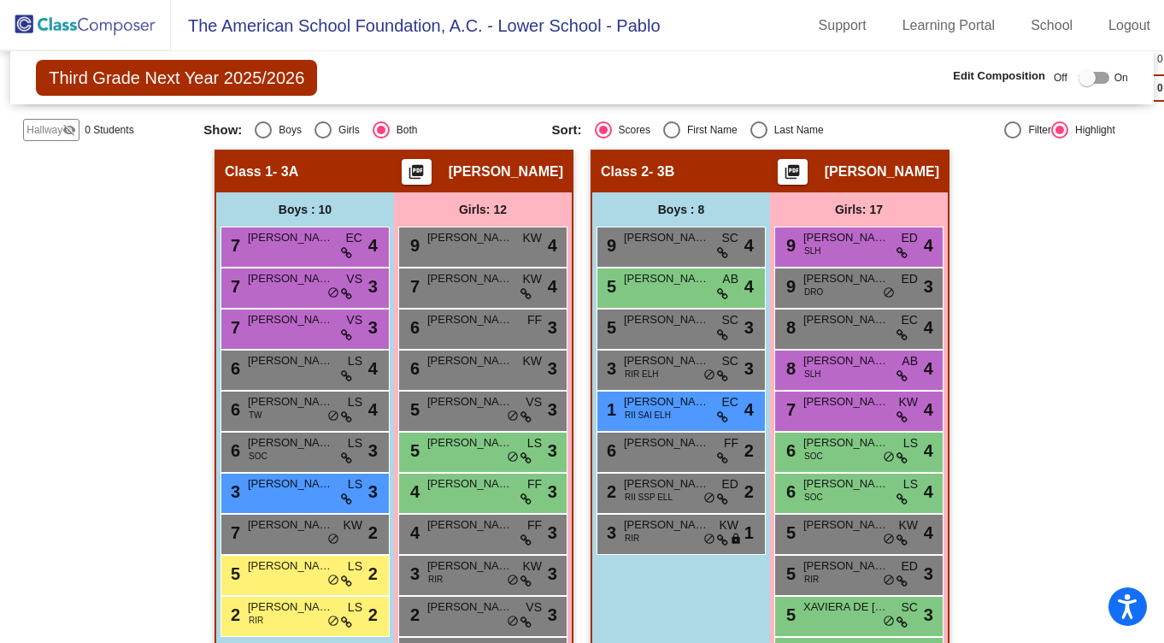
scroll to position [0, 0]
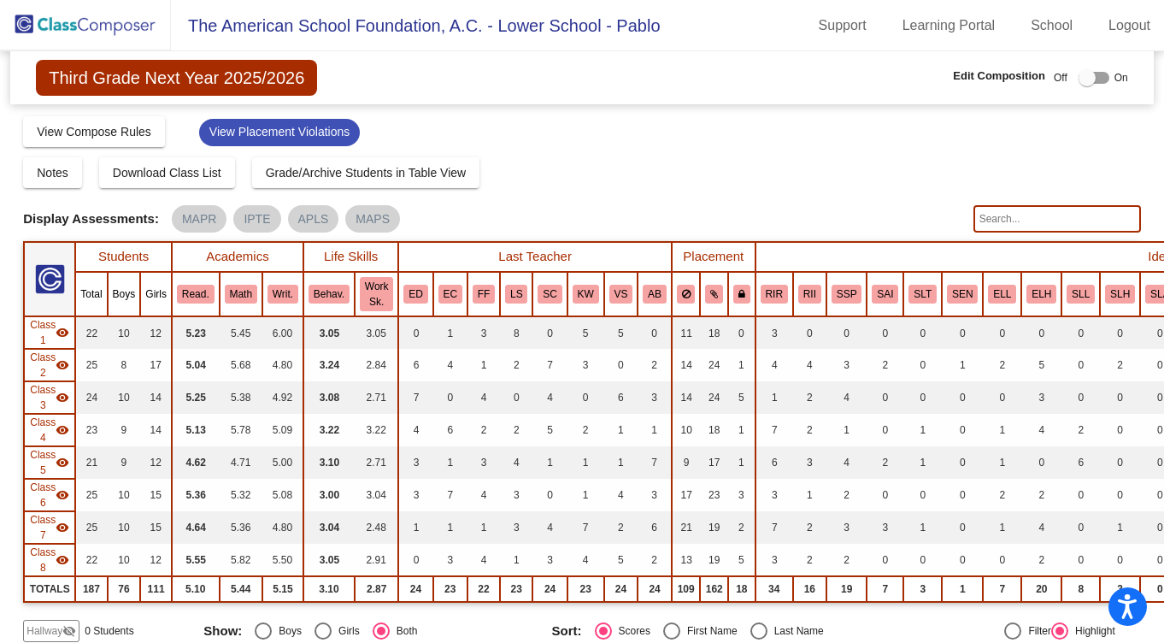
click at [246, 74] on span "Third Grade Next Year 2025/2026" at bounding box center [176, 78] width 281 height 36
click at [301, 132] on mat-chip "View Placement Violations" at bounding box center [279, 132] width 161 height 27
click at [323, 137] on mat-chip "View Placement Violations" at bounding box center [279, 132] width 161 height 27
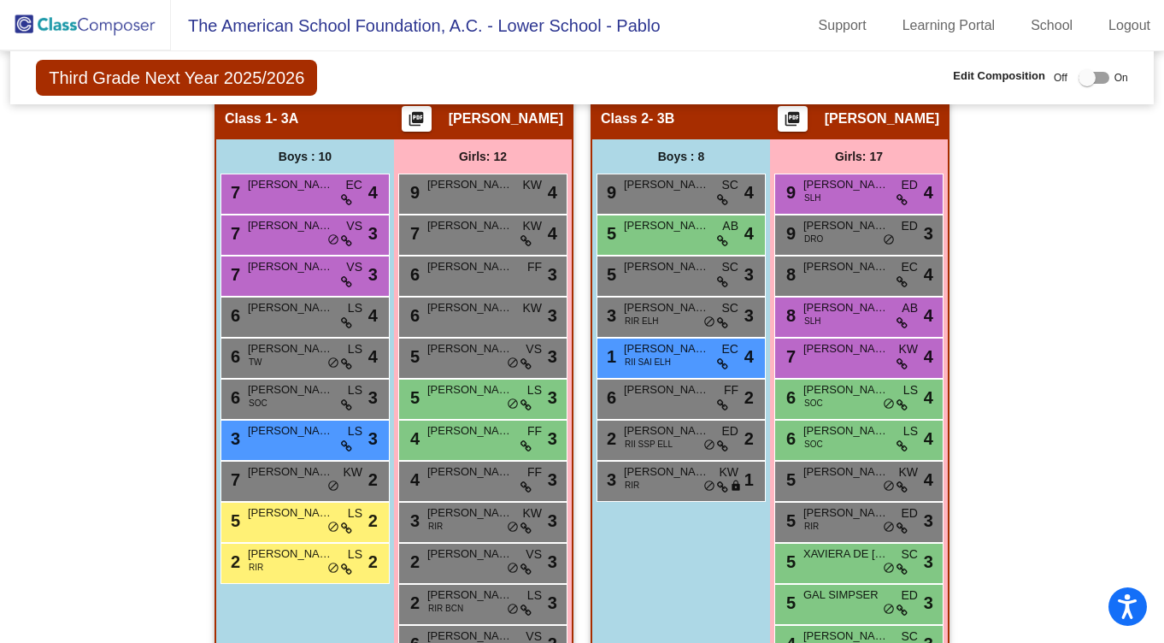
scroll to position [648, 0]
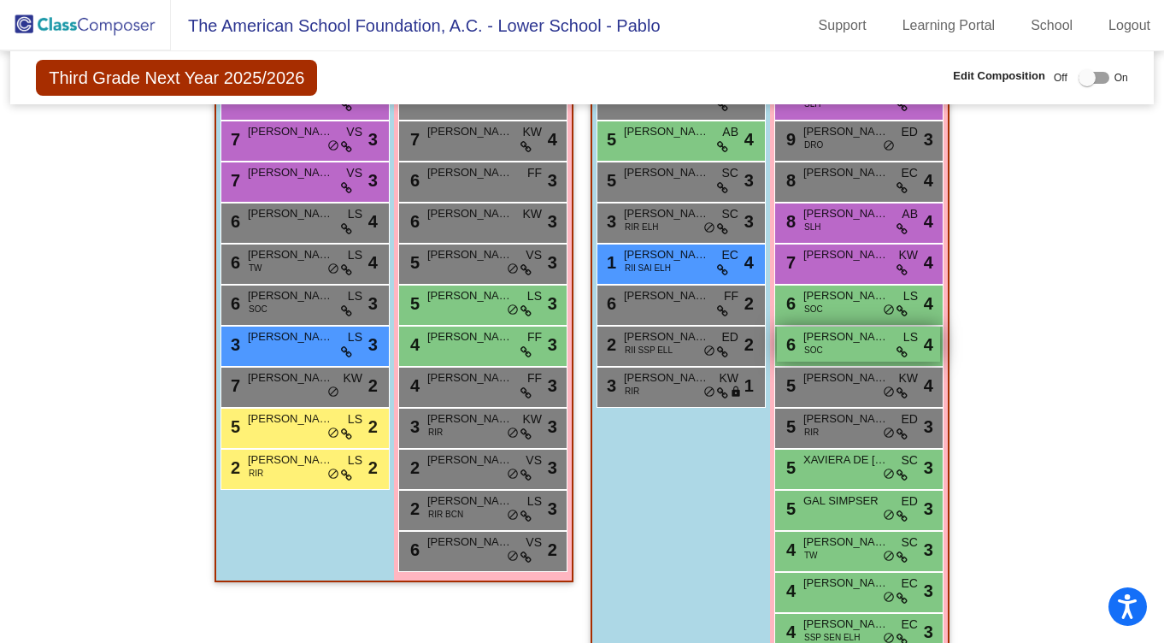
click at [840, 352] on div "6 [PERSON_NAME] SOC LS lock do_not_disturb_alt 4" at bounding box center [858, 343] width 163 height 35
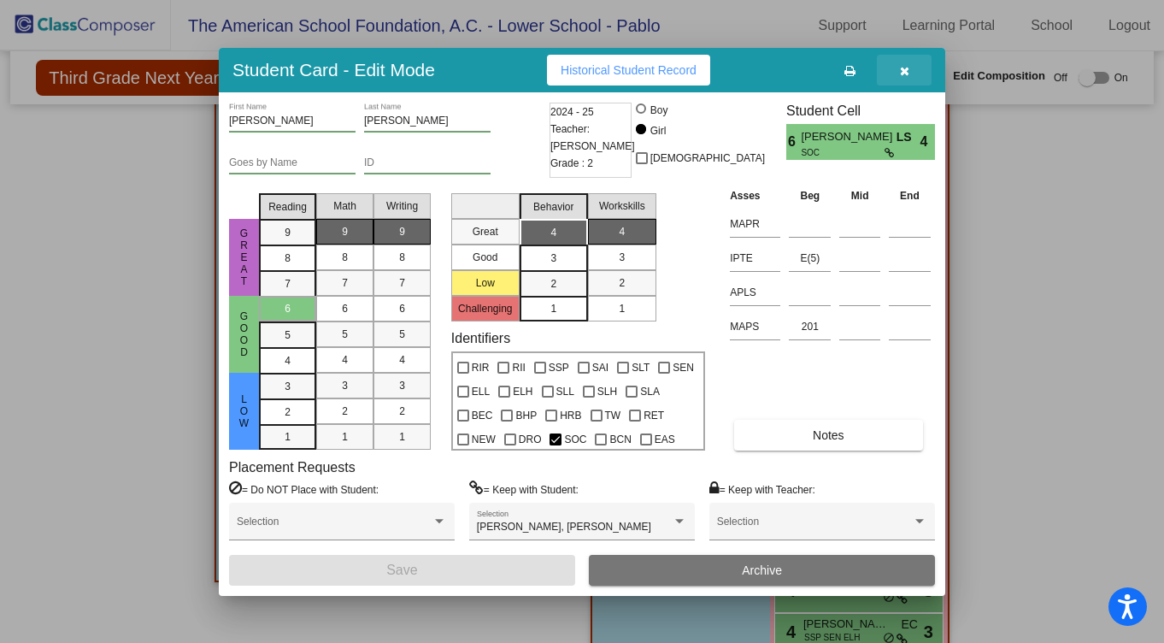
click at [902, 66] on icon "button" at bounding box center [904, 71] width 9 height 12
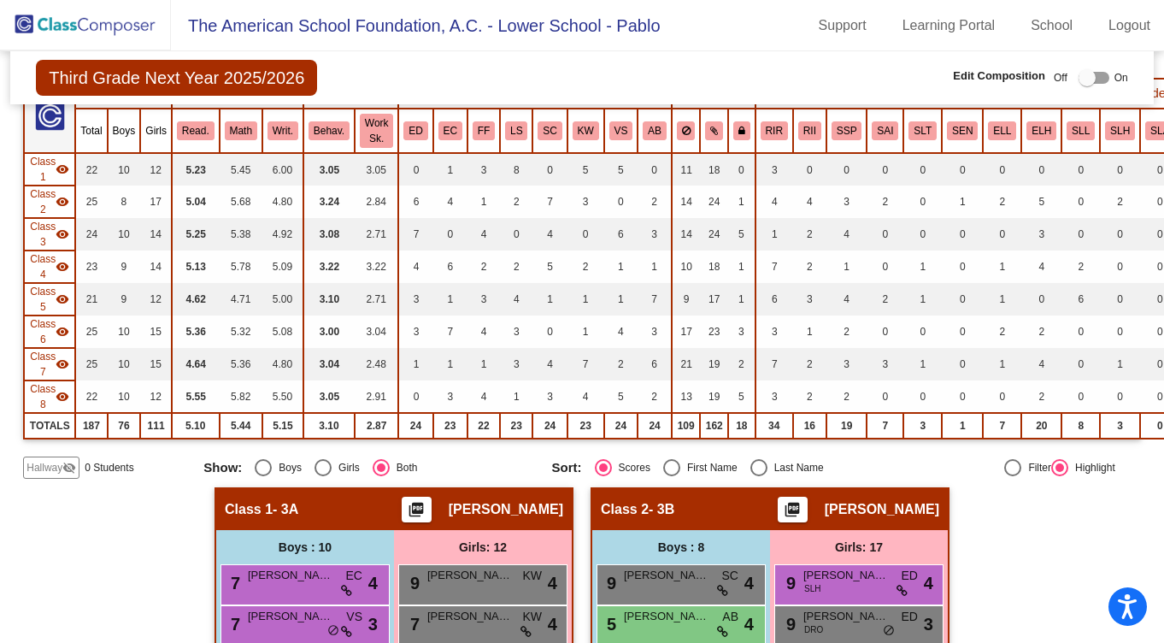
scroll to position [0, 0]
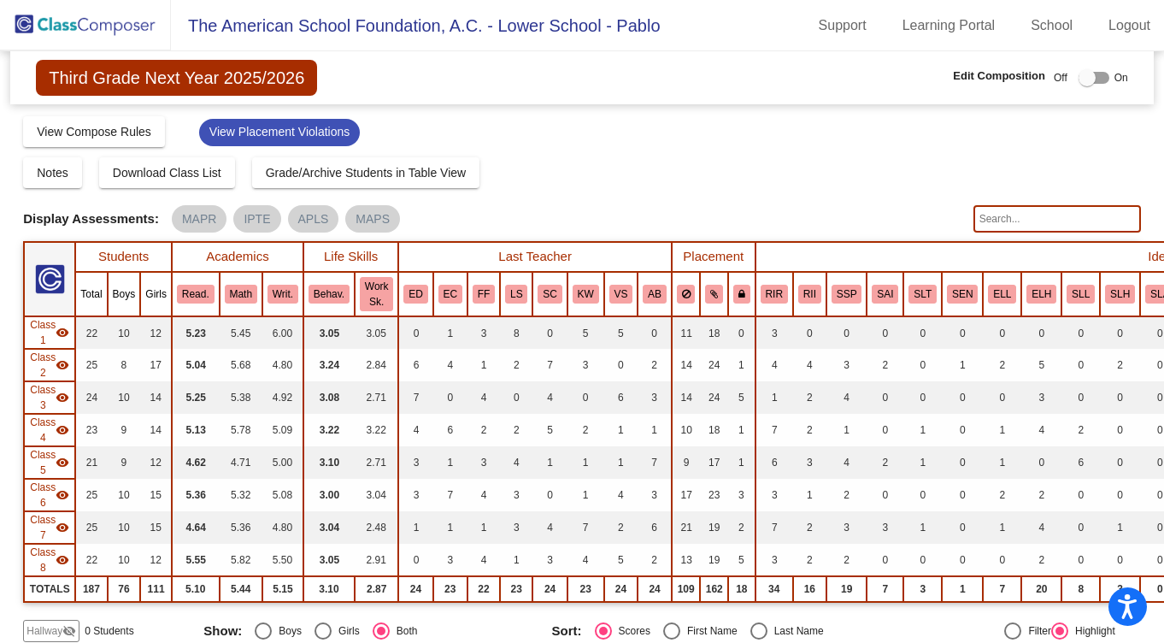
click at [1090, 78] on div at bounding box center [1093, 78] width 31 height 12
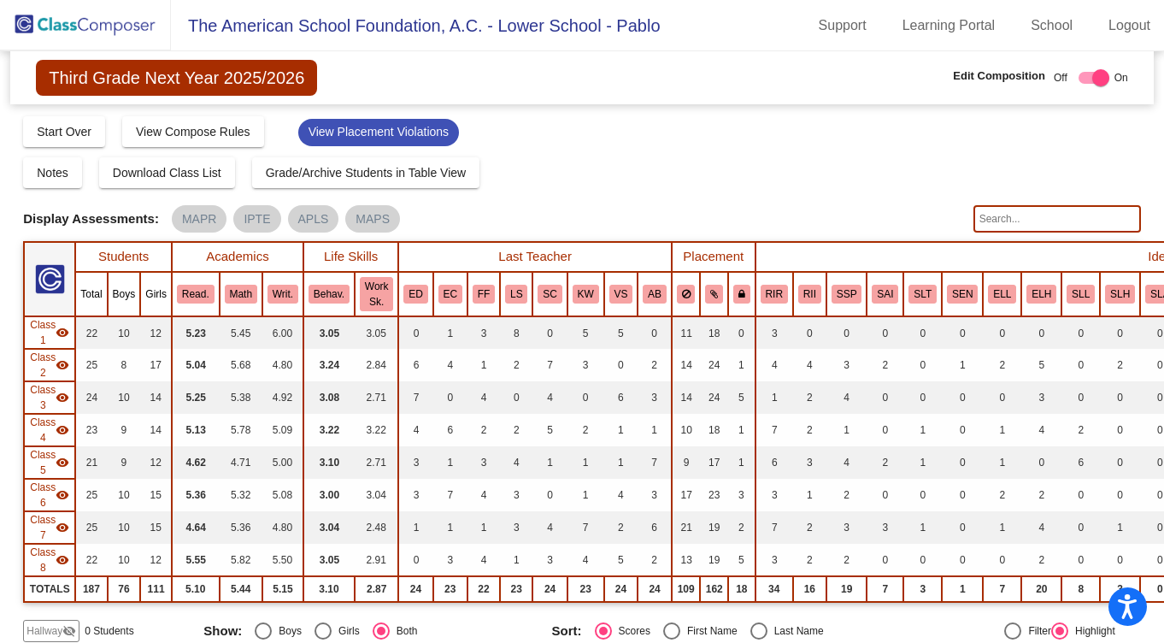
click at [1083, 75] on div at bounding box center [1093, 78] width 31 height 12
checkbox input "false"
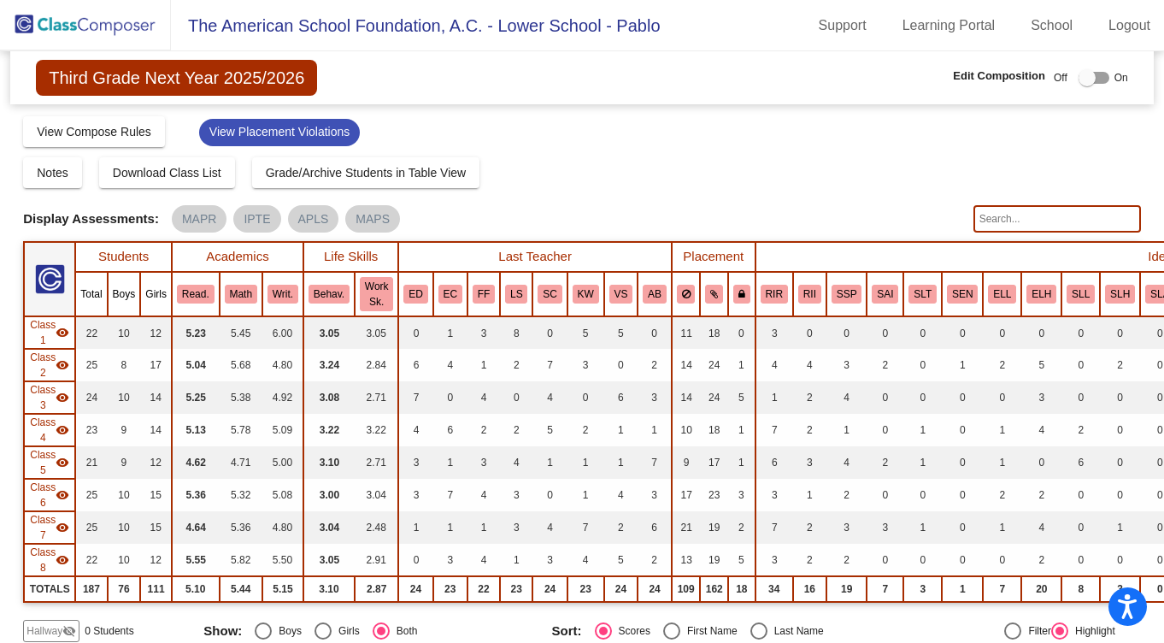
click at [95, 20] on img at bounding box center [85, 25] width 171 height 50
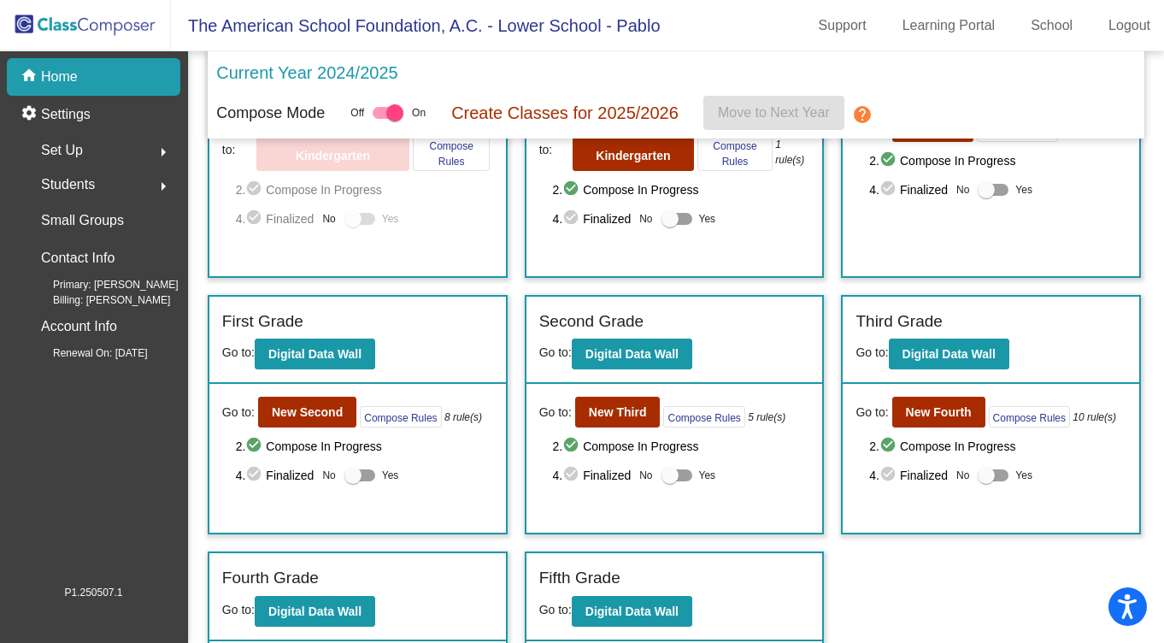
scroll to position [146, 0]
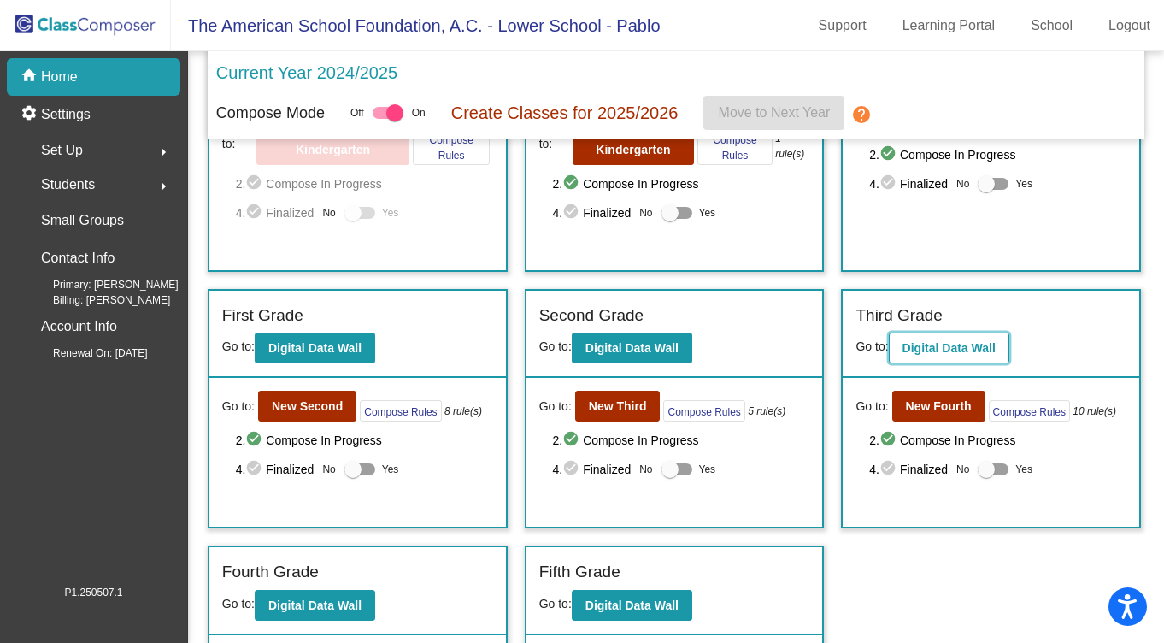
click at [954, 344] on b "Digital Data Wall" at bounding box center [948, 348] width 93 height 14
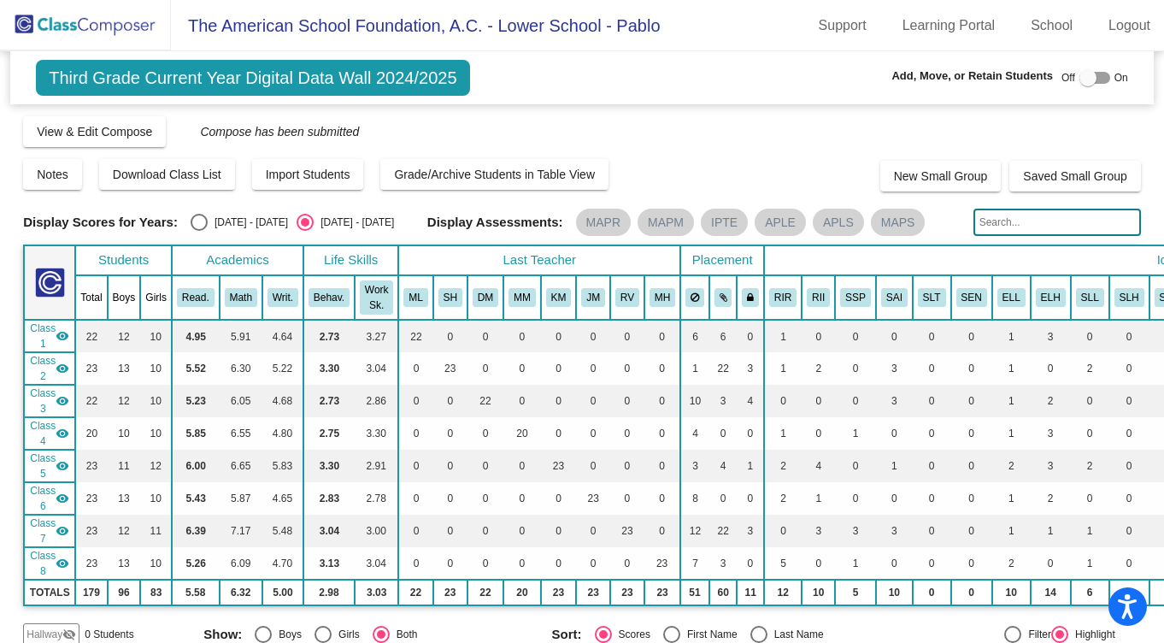
click at [91, 21] on img at bounding box center [85, 25] width 171 height 50
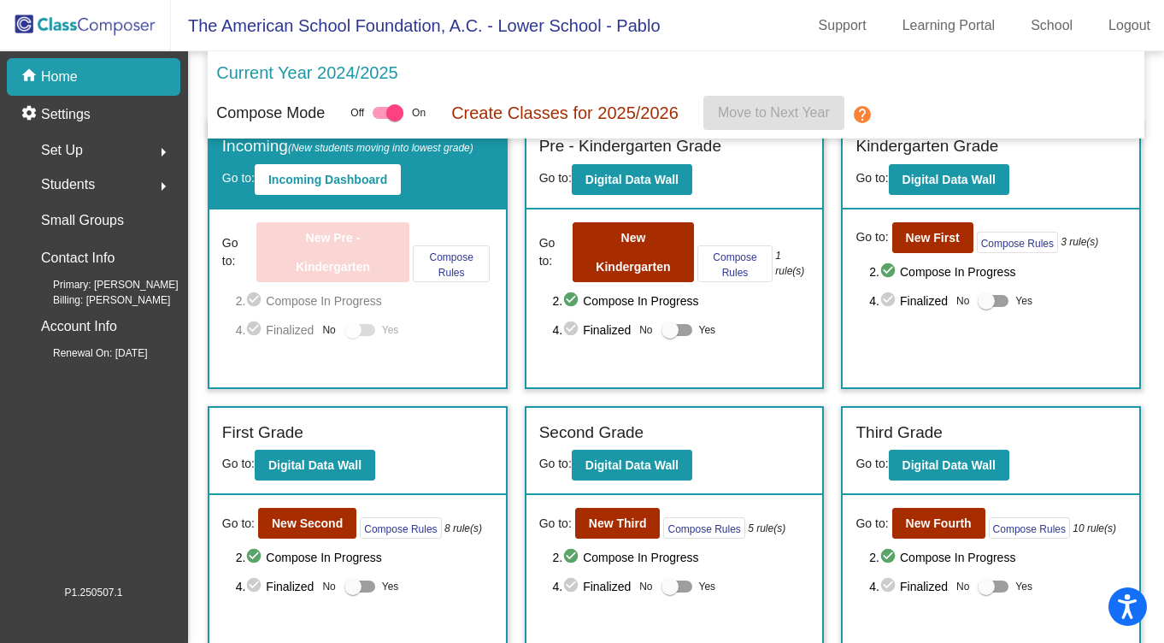
scroll to position [31, 0]
